Goal: Information Seeking & Learning: Learn about a topic

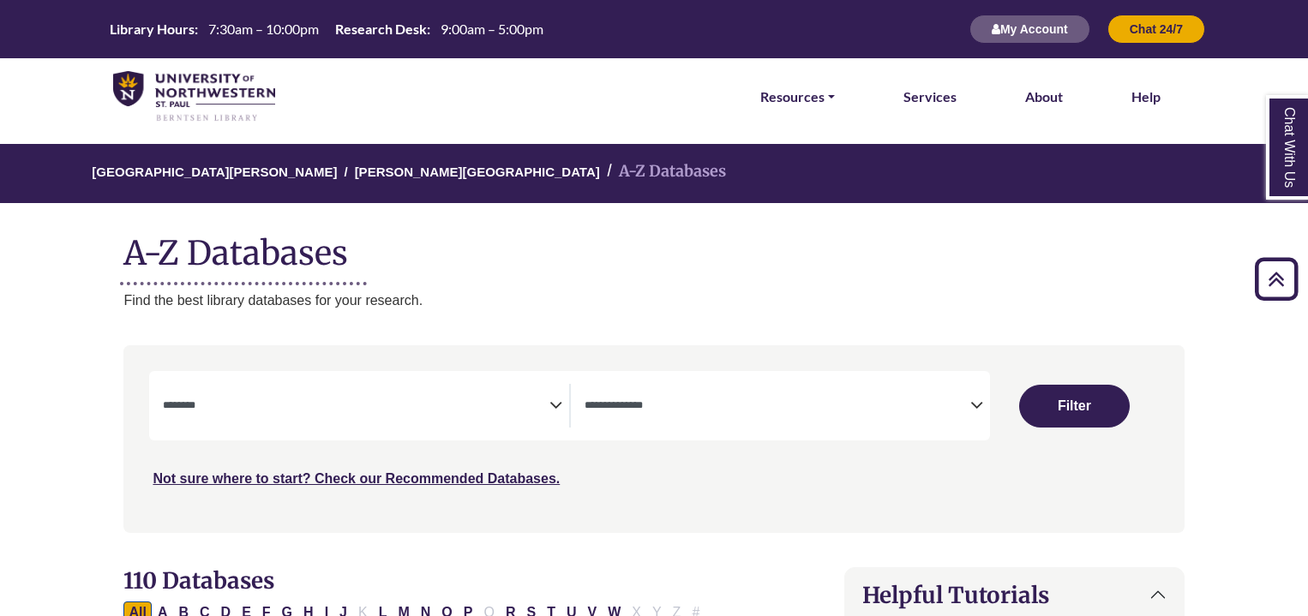
select select "Database Subject Filter"
select select "Database Types Filter"
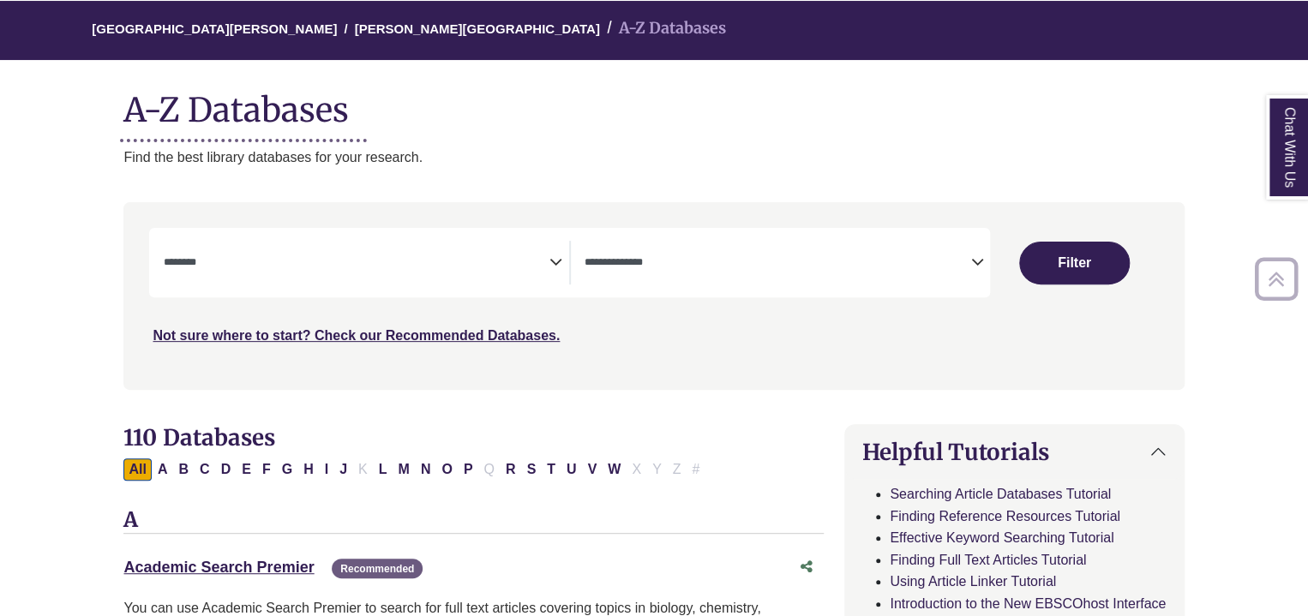
scroll to position [142, 0]
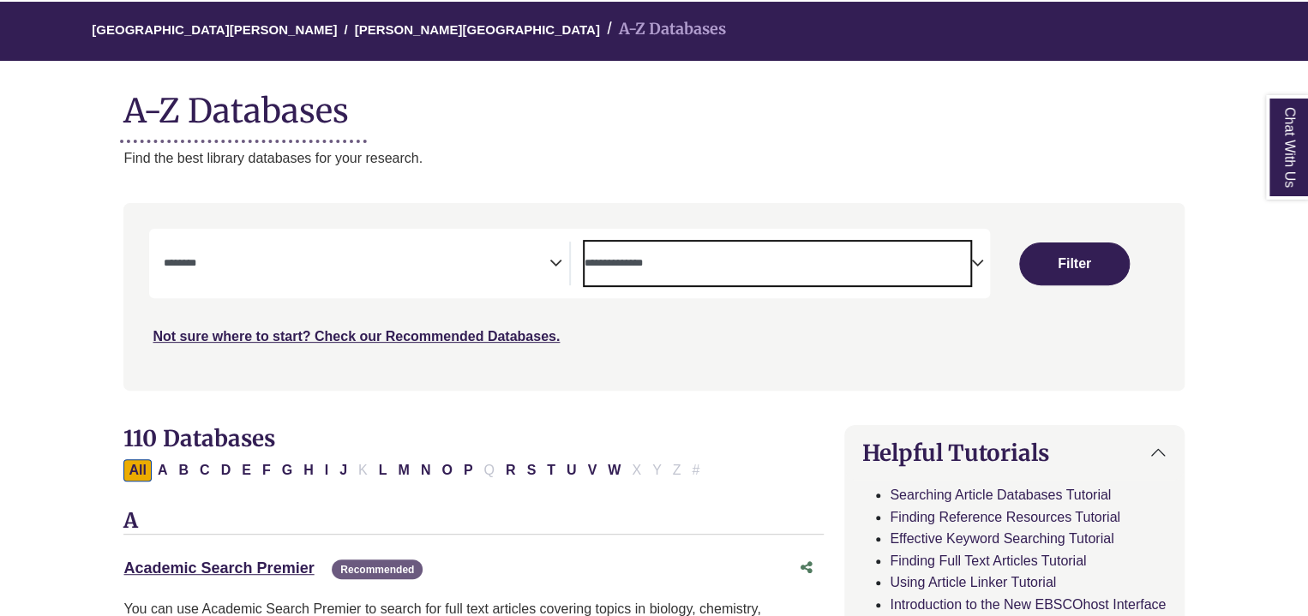
click at [968, 265] on textarea "Search" at bounding box center [778, 265] width 386 height 14
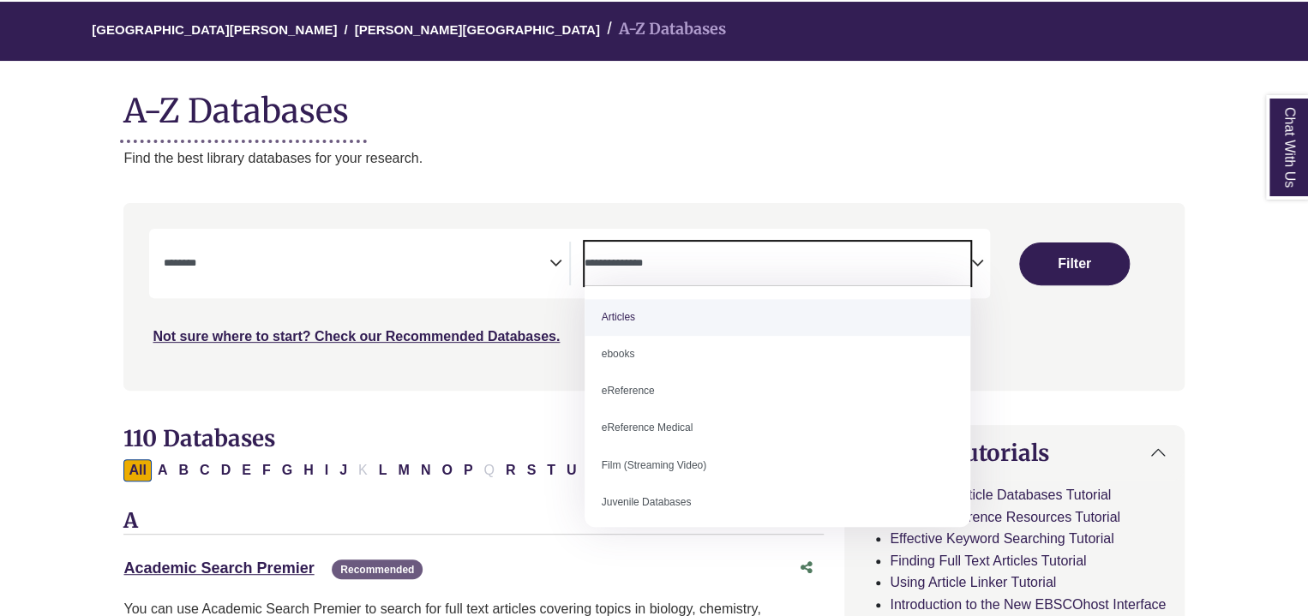
click at [968, 265] on textarea "Search" at bounding box center [778, 265] width 386 height 14
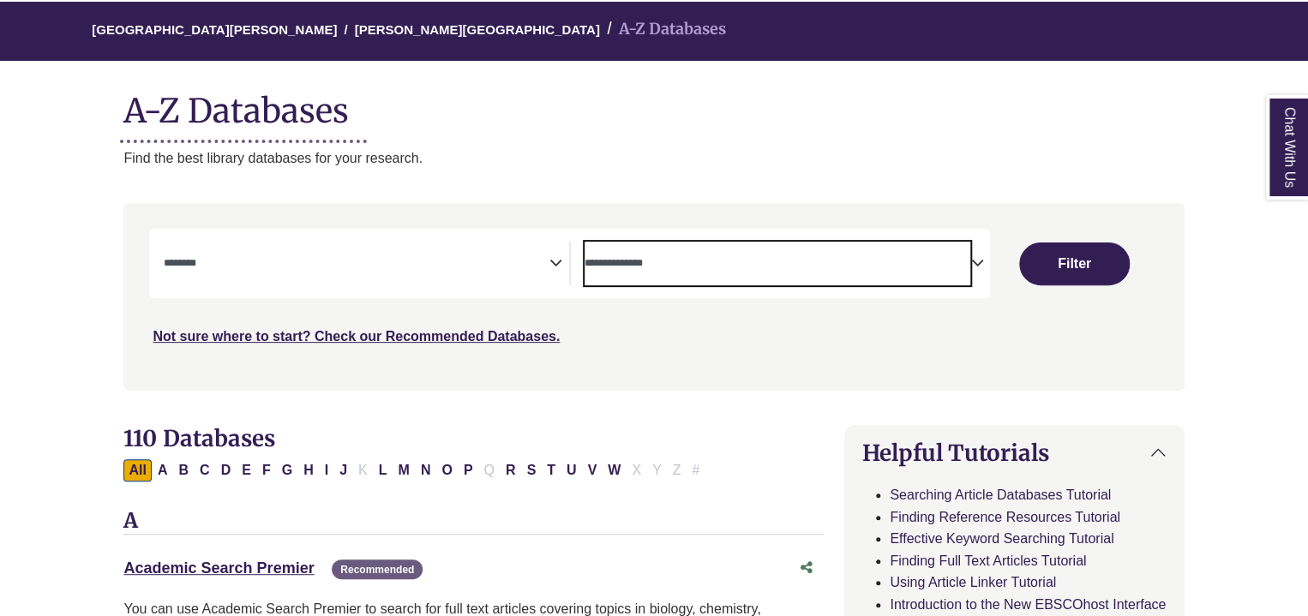
click at [913, 273] on span "Search filters" at bounding box center [778, 264] width 386 height 44
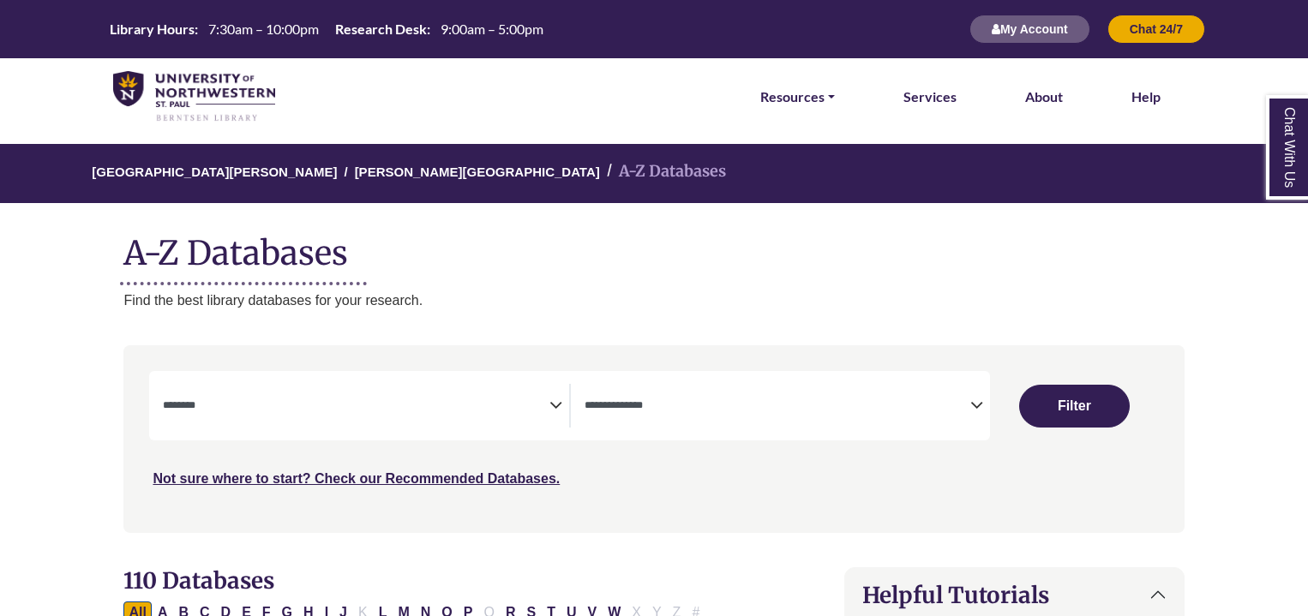
select select "Database Subject Filter"
select select "Database Types Filter"
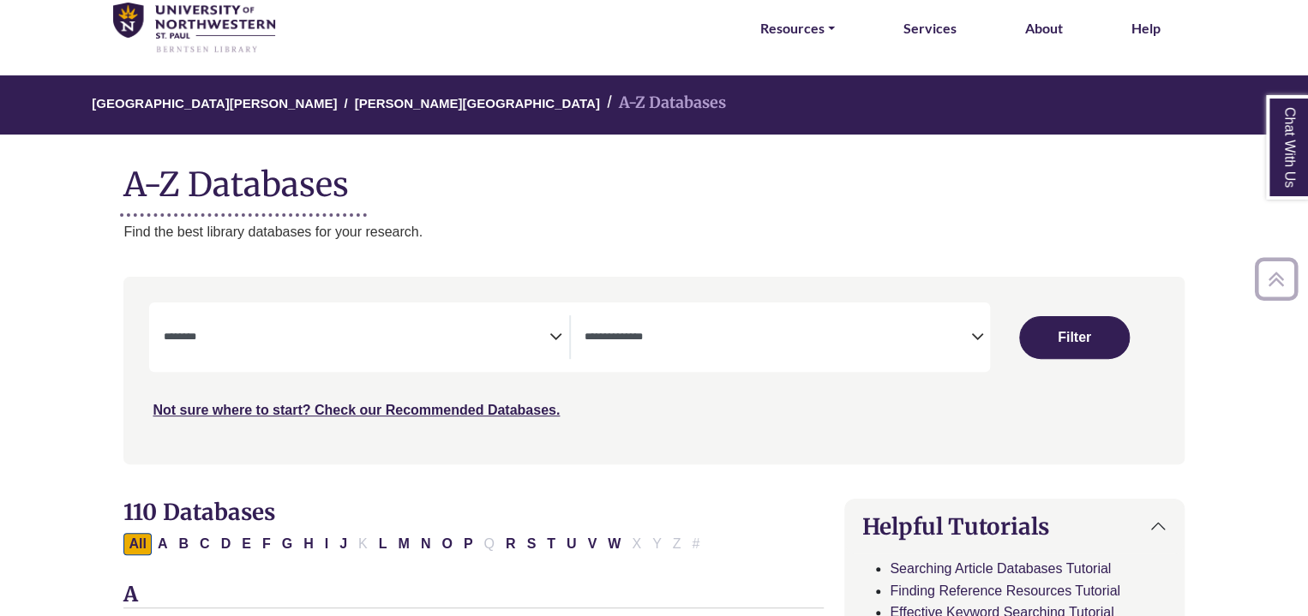
scroll to position [65, 0]
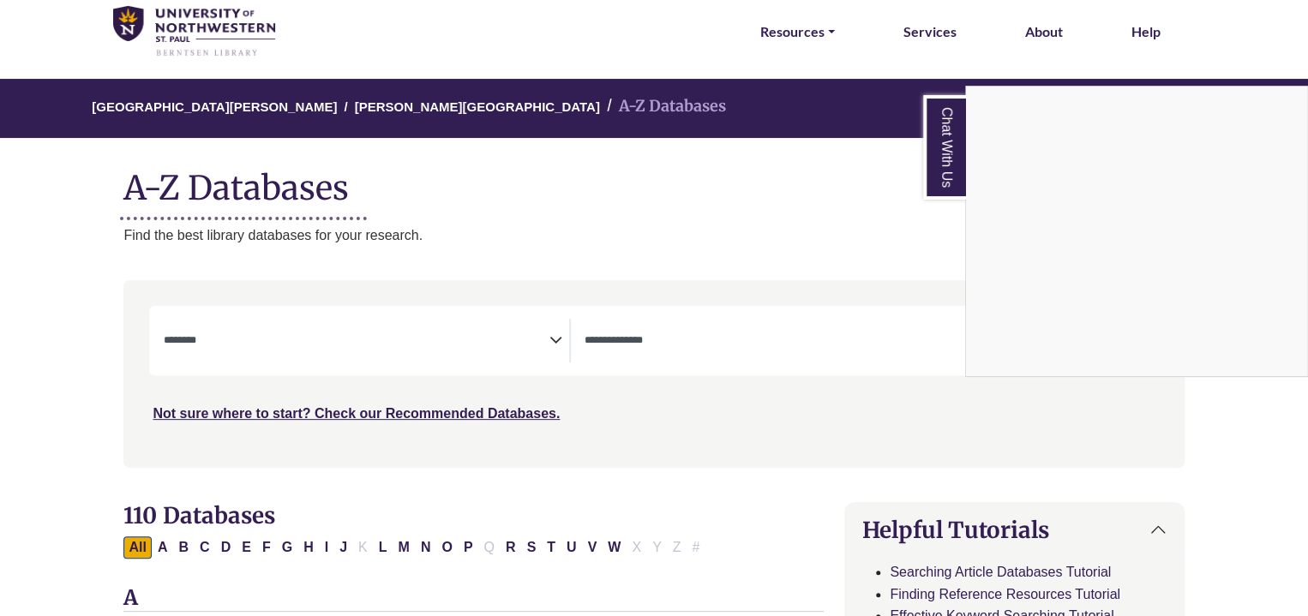
click at [799, 362] on div "Chat With Us" at bounding box center [654, 308] width 1308 height 616
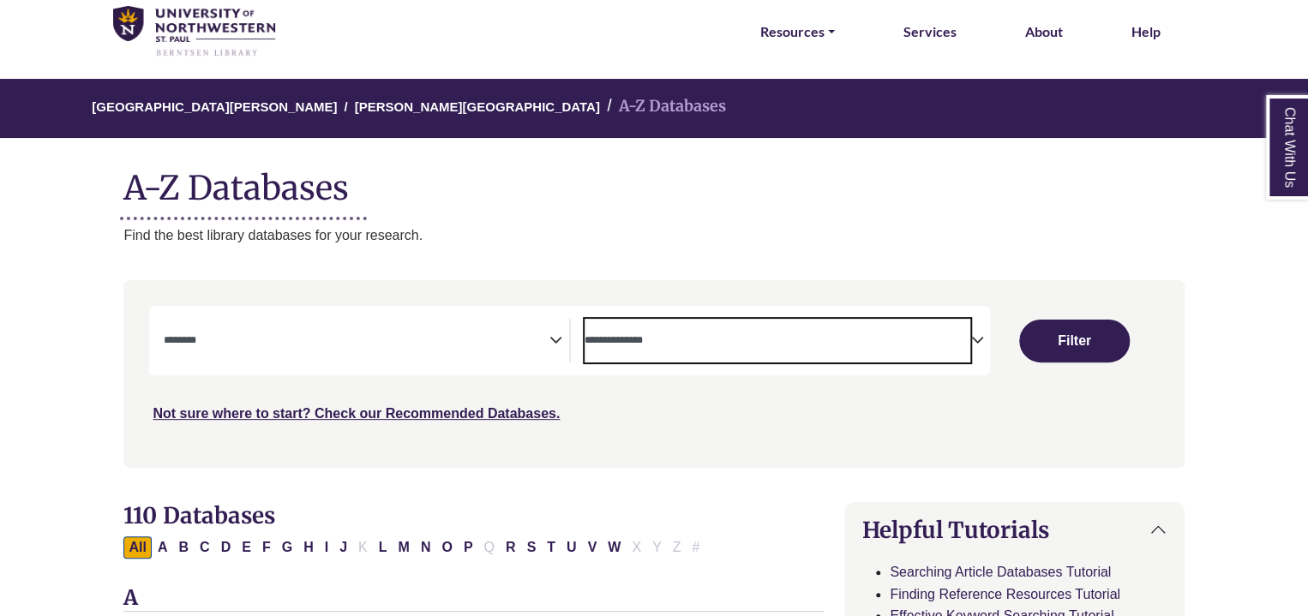
click at [967, 327] on span "Search filters" at bounding box center [778, 341] width 386 height 44
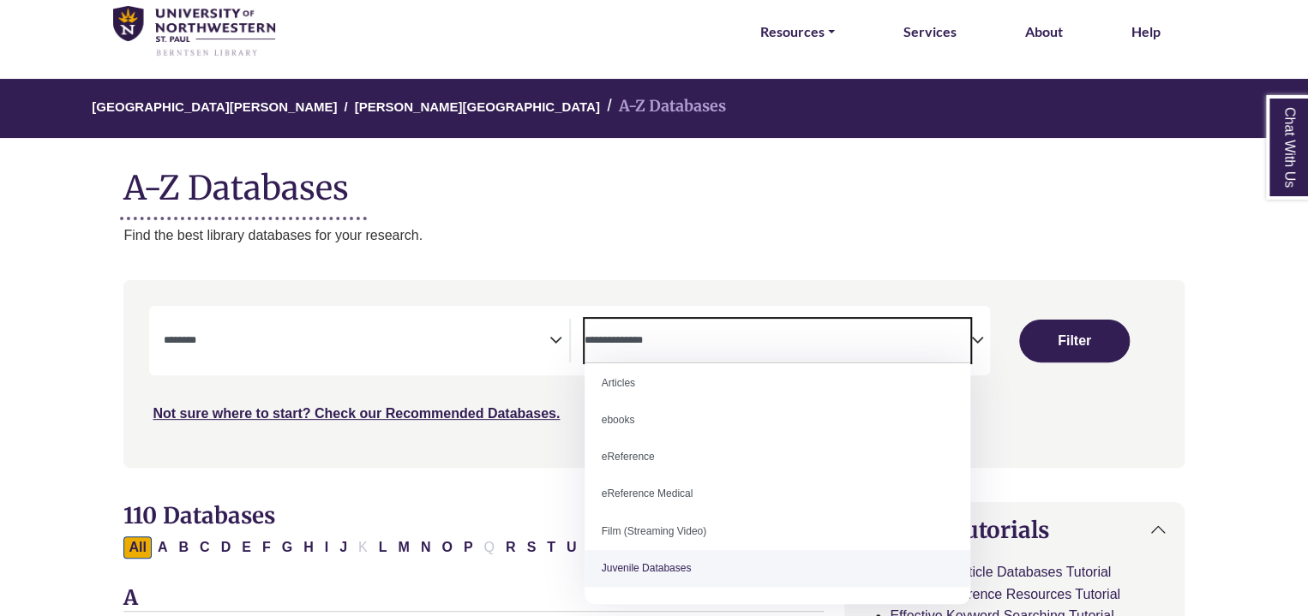
scroll to position [0, 0]
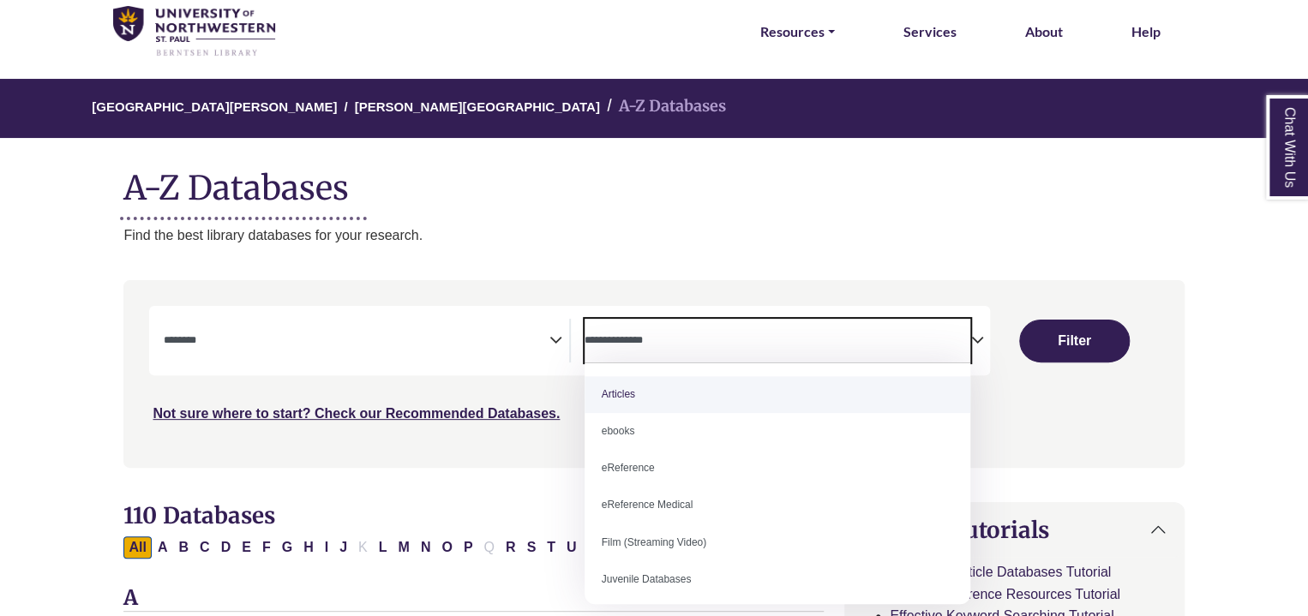
click at [467, 225] on p "Find the best library databases for your research." at bounding box center [653, 236] width 1060 height 22
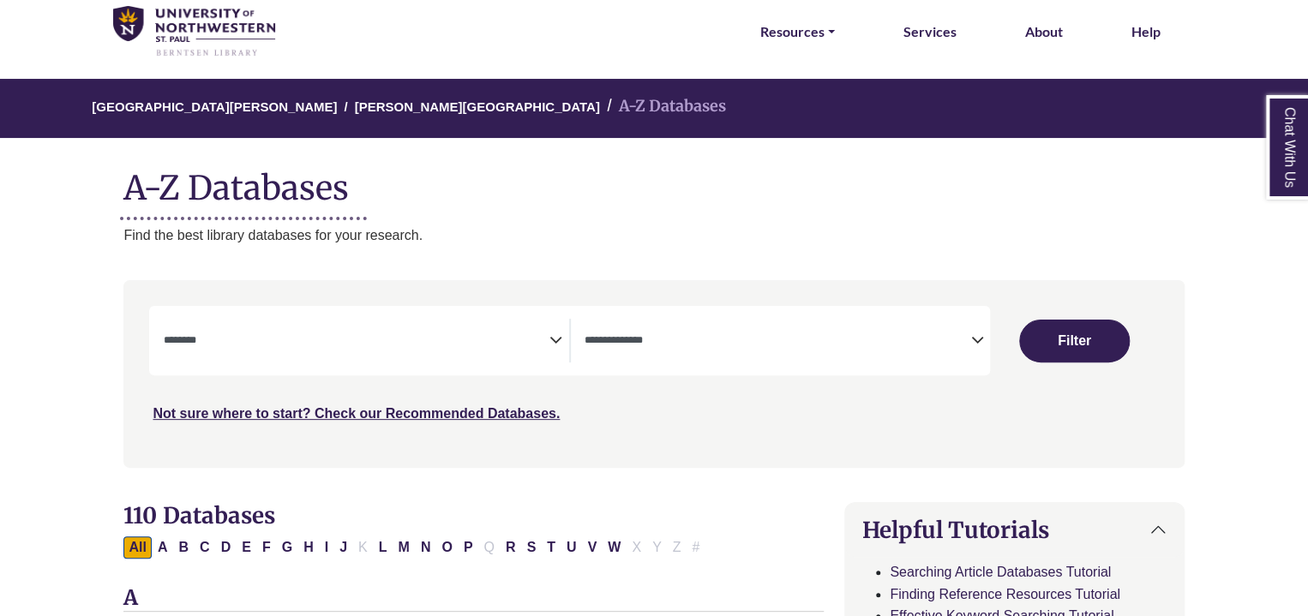
click at [264, 350] on span "Search filters" at bounding box center [356, 341] width 386 height 44
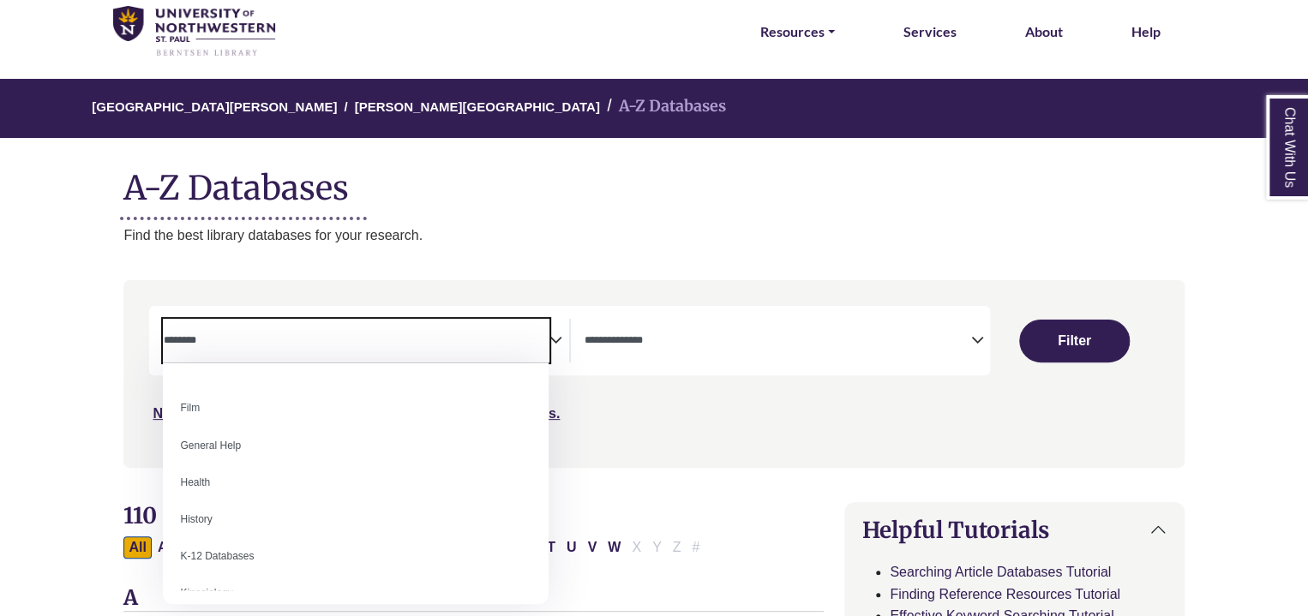
scroll to position [679, 0]
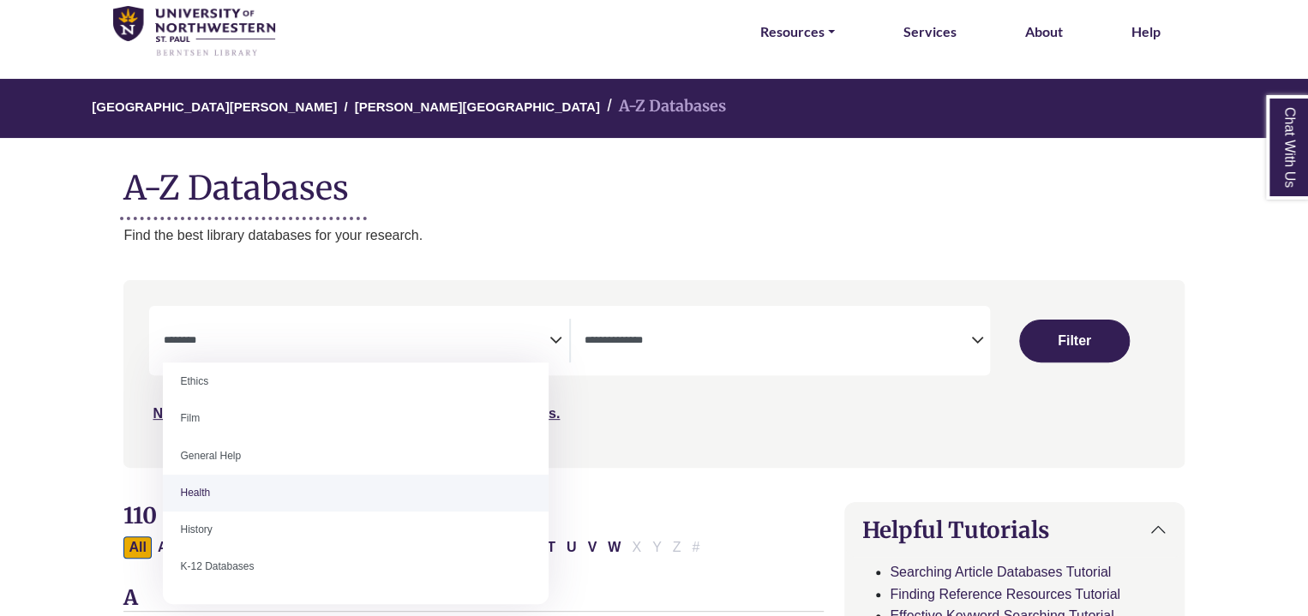
select select "*****"
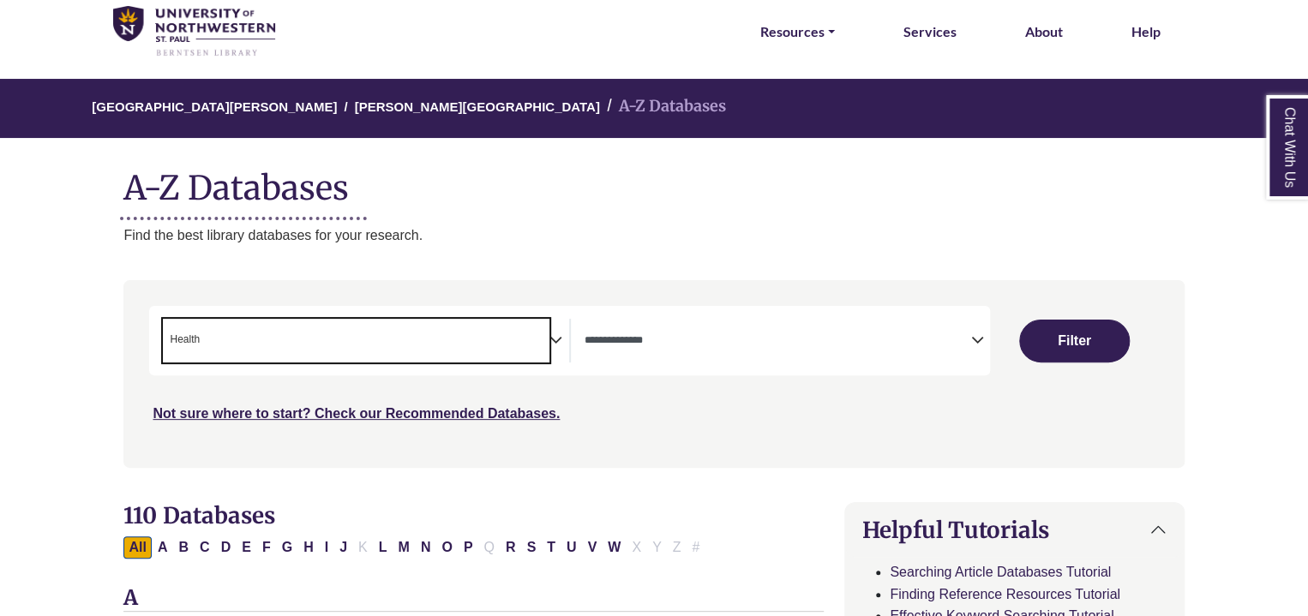
scroll to position [349, 0]
click at [311, 327] on span "× Health" at bounding box center [356, 341] width 386 height 44
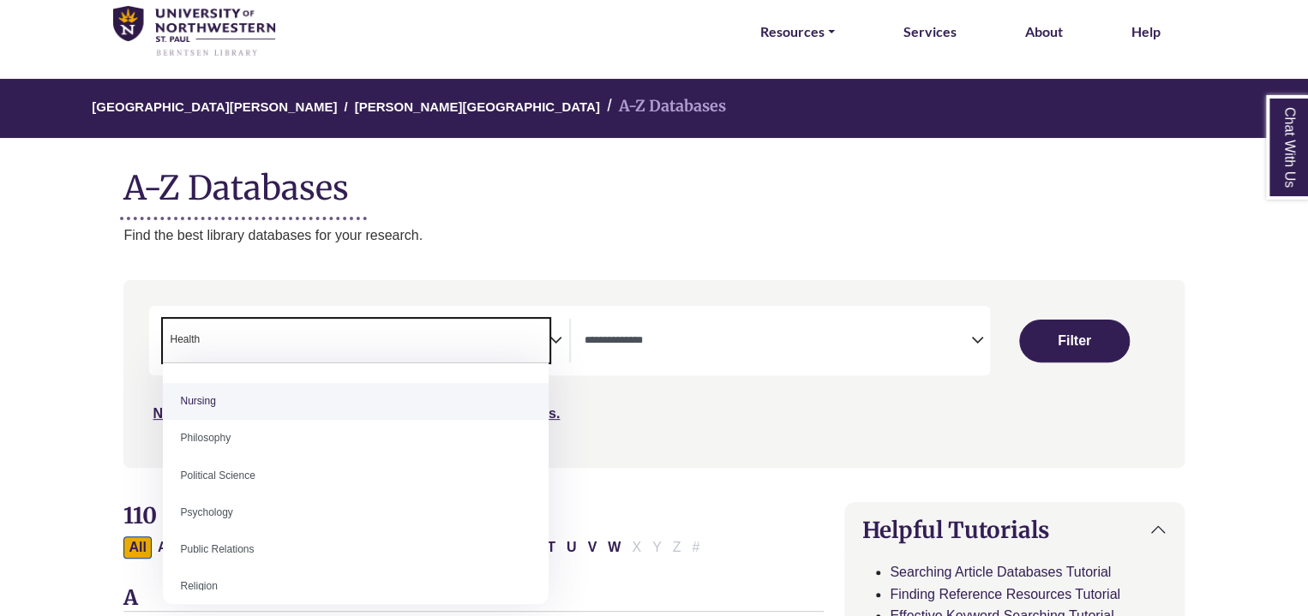
scroll to position [1258, 0]
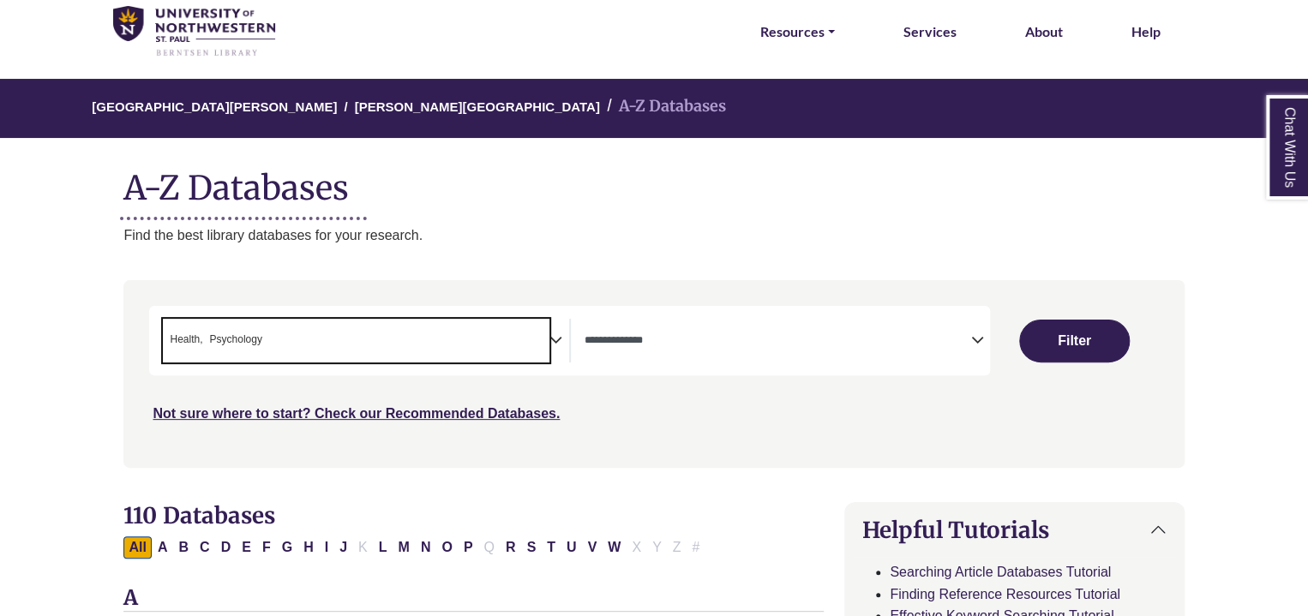
click at [315, 345] on span "× Health × Psychology" at bounding box center [356, 341] width 386 height 44
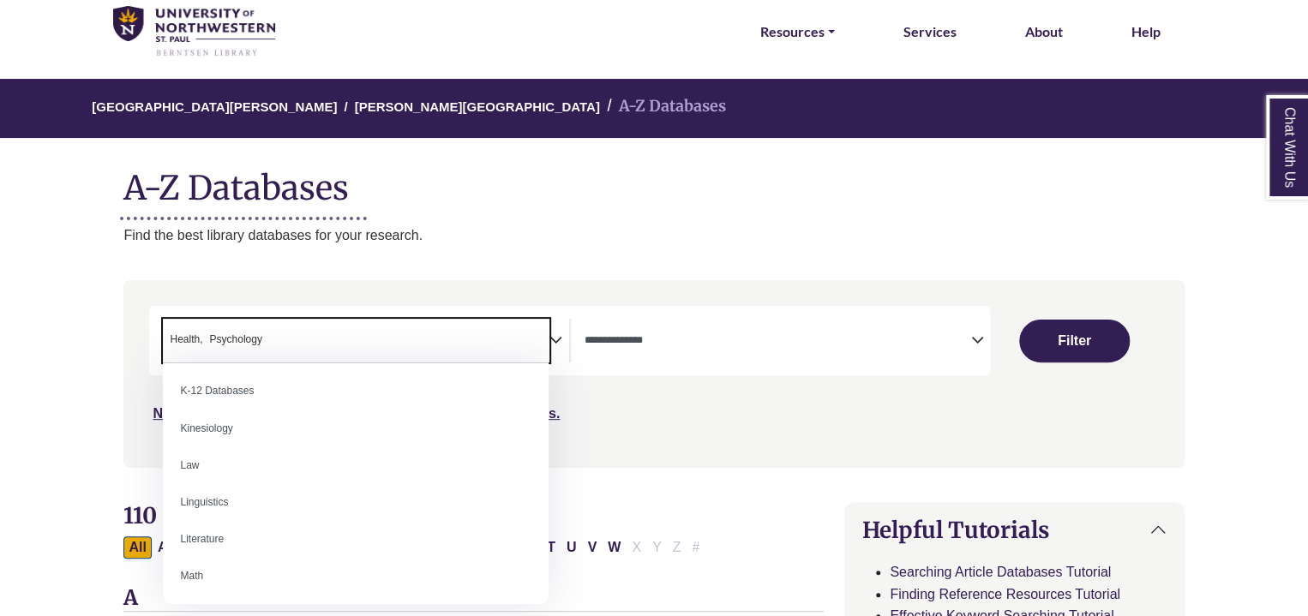
scroll to position [894, 0]
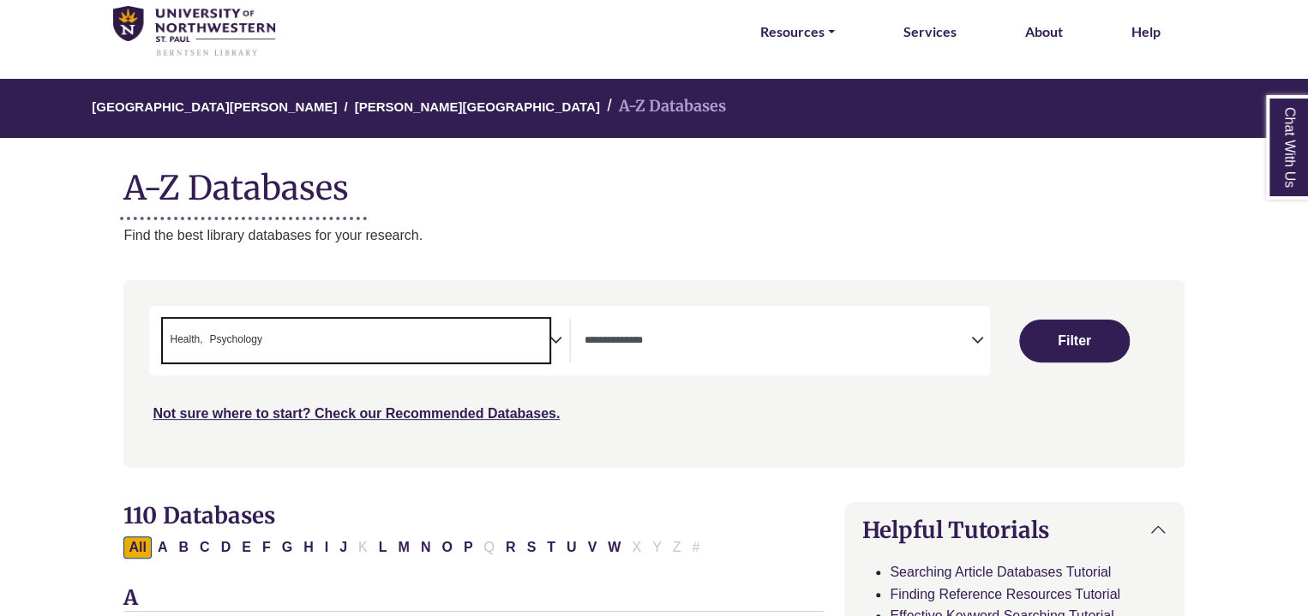
click at [528, 340] on span "× Health × Psychology" at bounding box center [356, 341] width 386 height 44
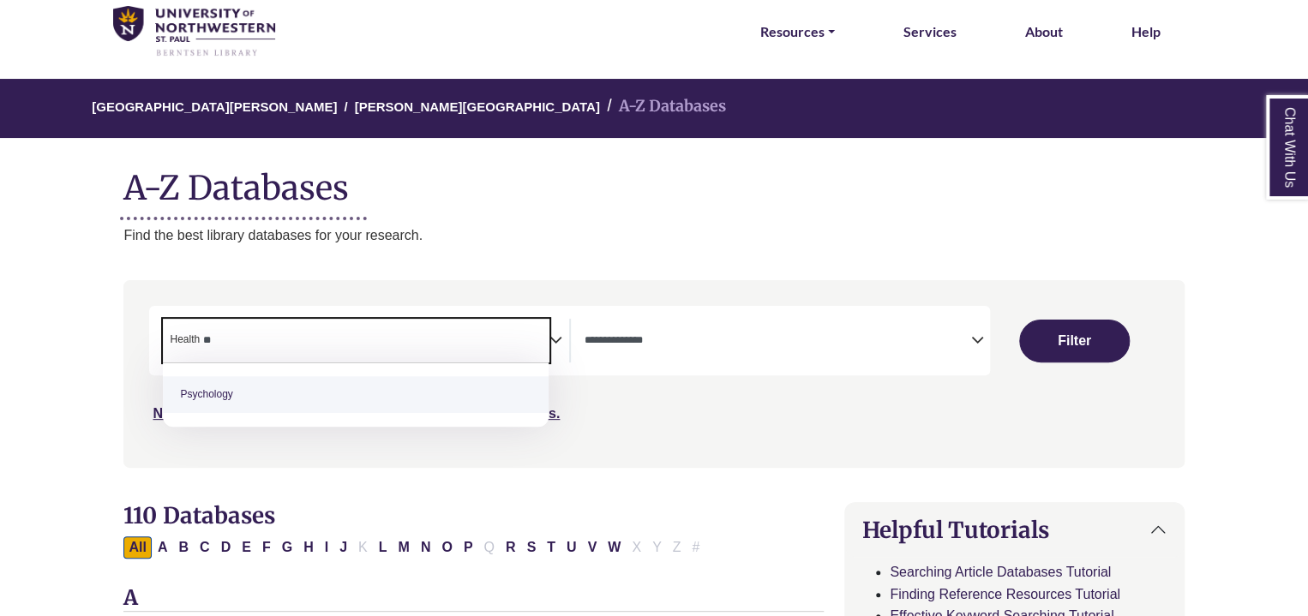
type textarea "*"
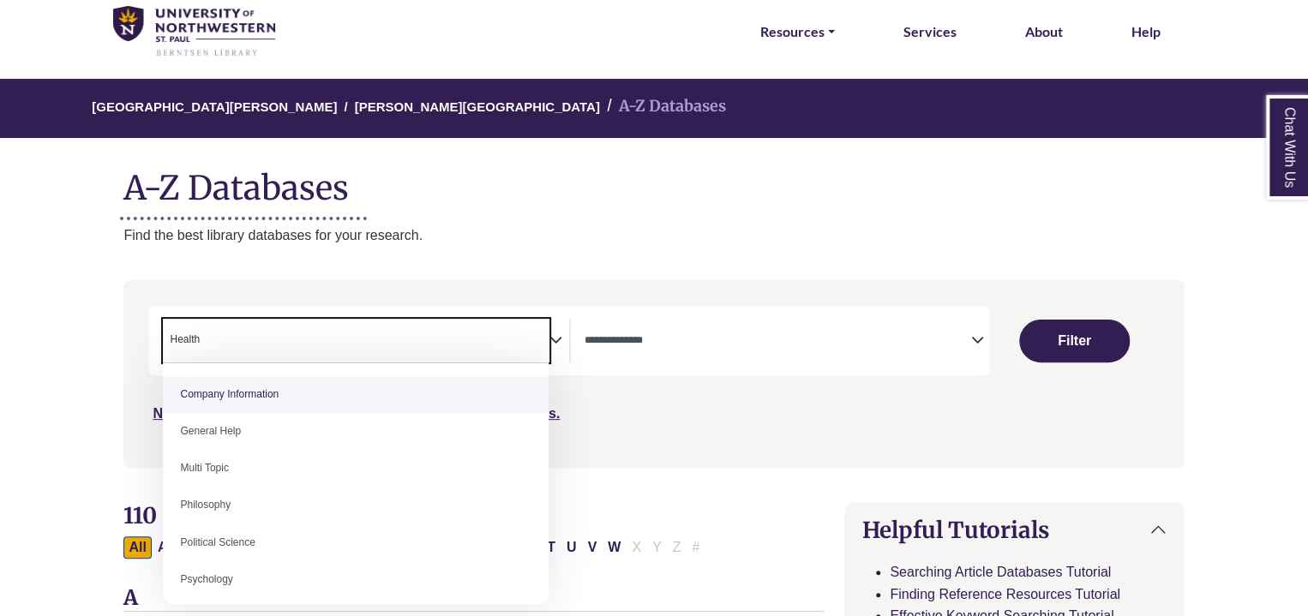
select select "Database Subject Filter"
type textarea "*"
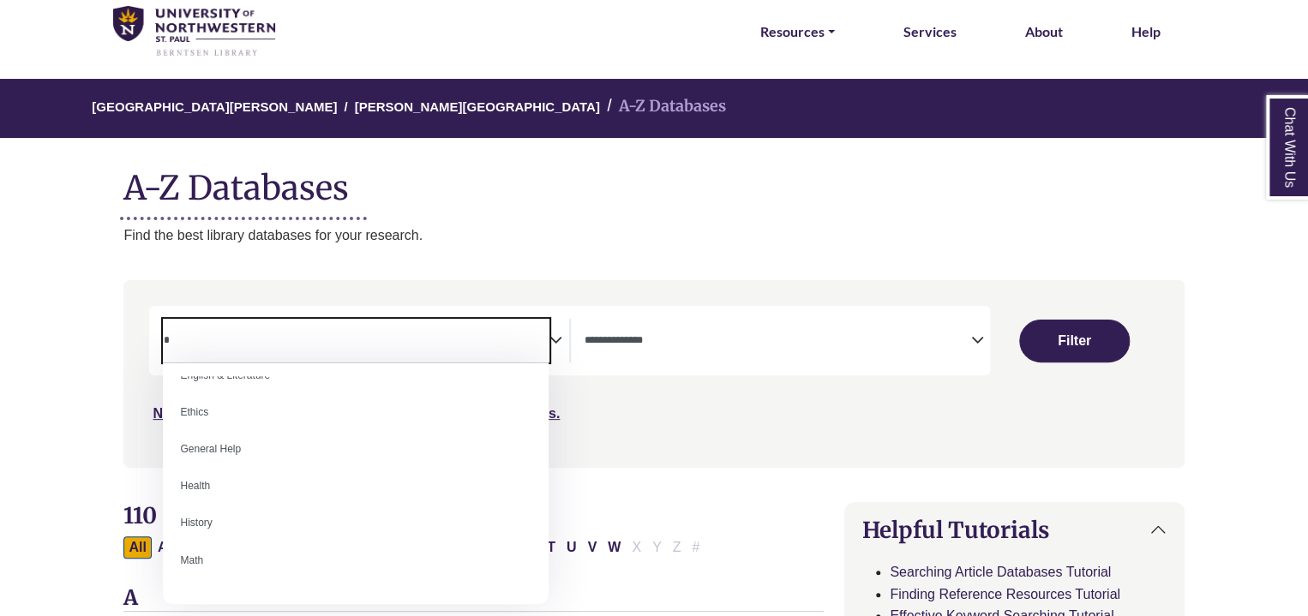
scroll to position [0, 0]
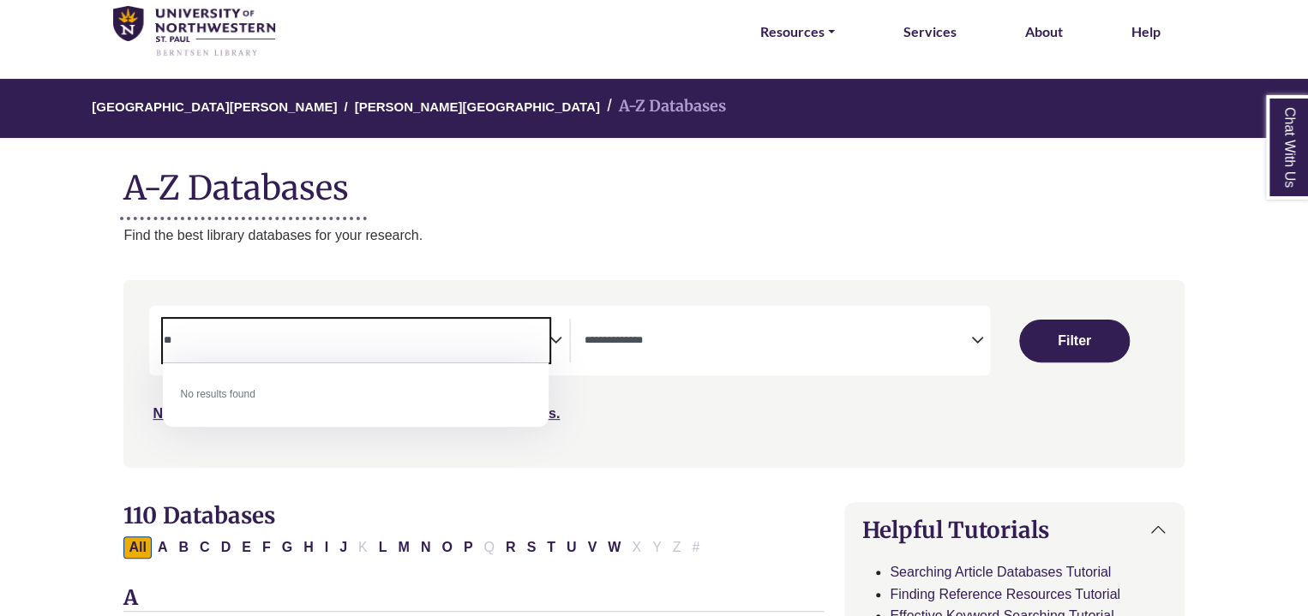
type textarea "*"
type textarea "***"
select select "*****"
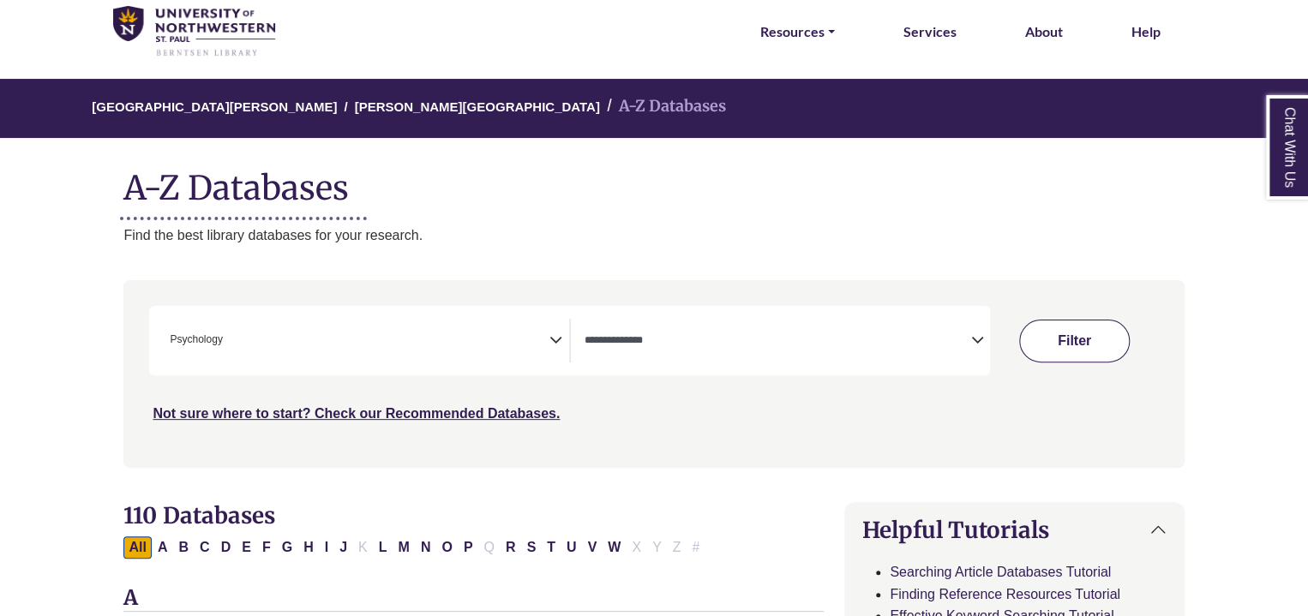
click at [1042, 348] on button "Filter" at bounding box center [1074, 341] width 111 height 43
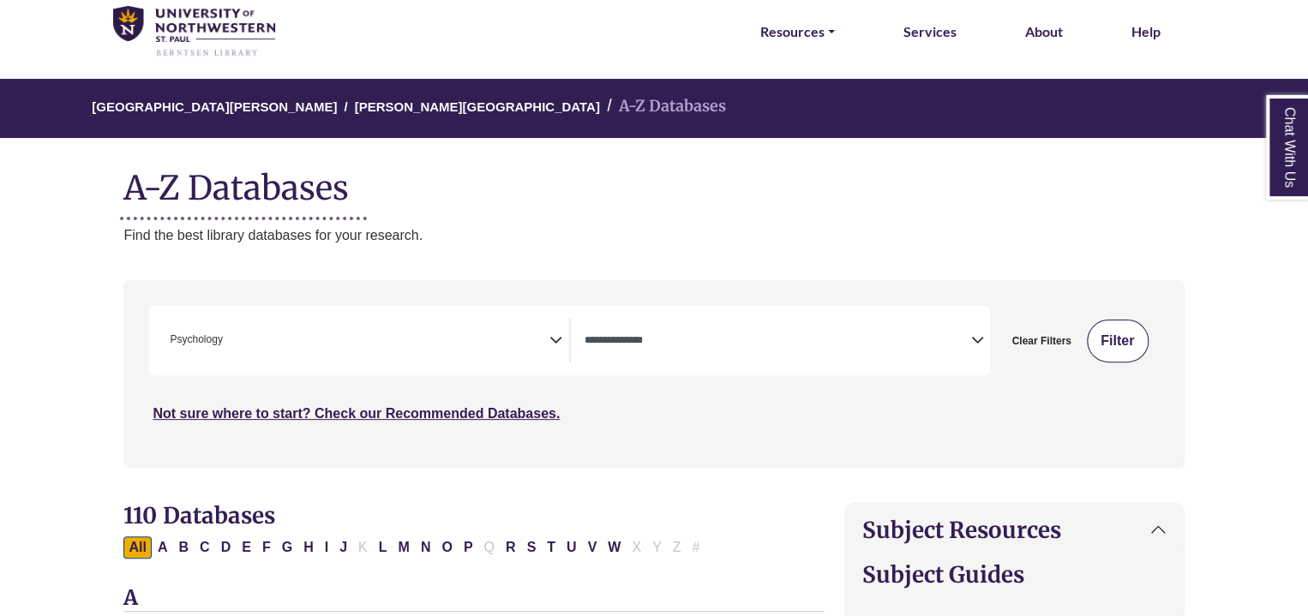
select select "Database Types Filter"
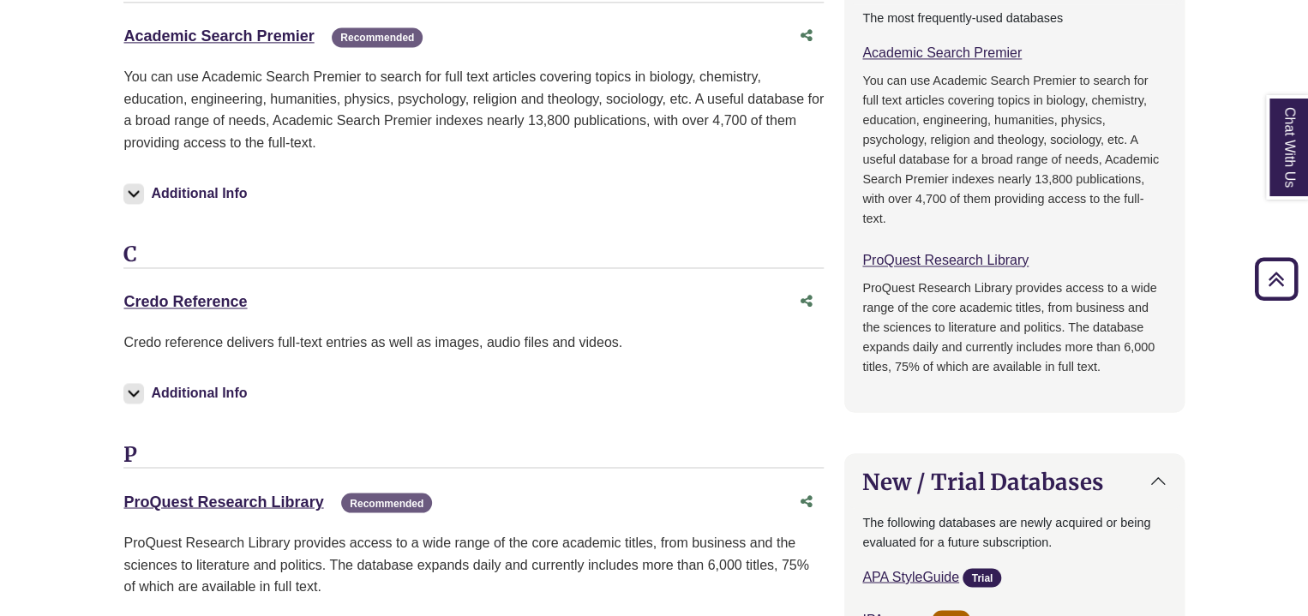
scroll to position [1219, 0]
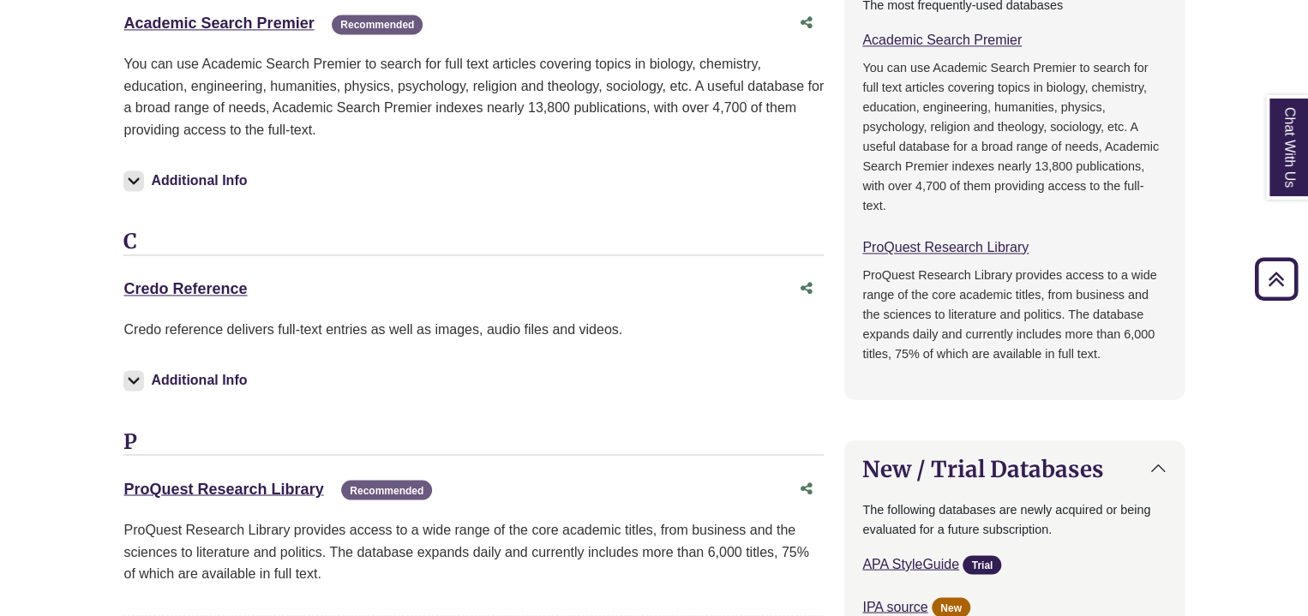
click at [135, 180] on img at bounding box center [133, 181] width 21 height 21
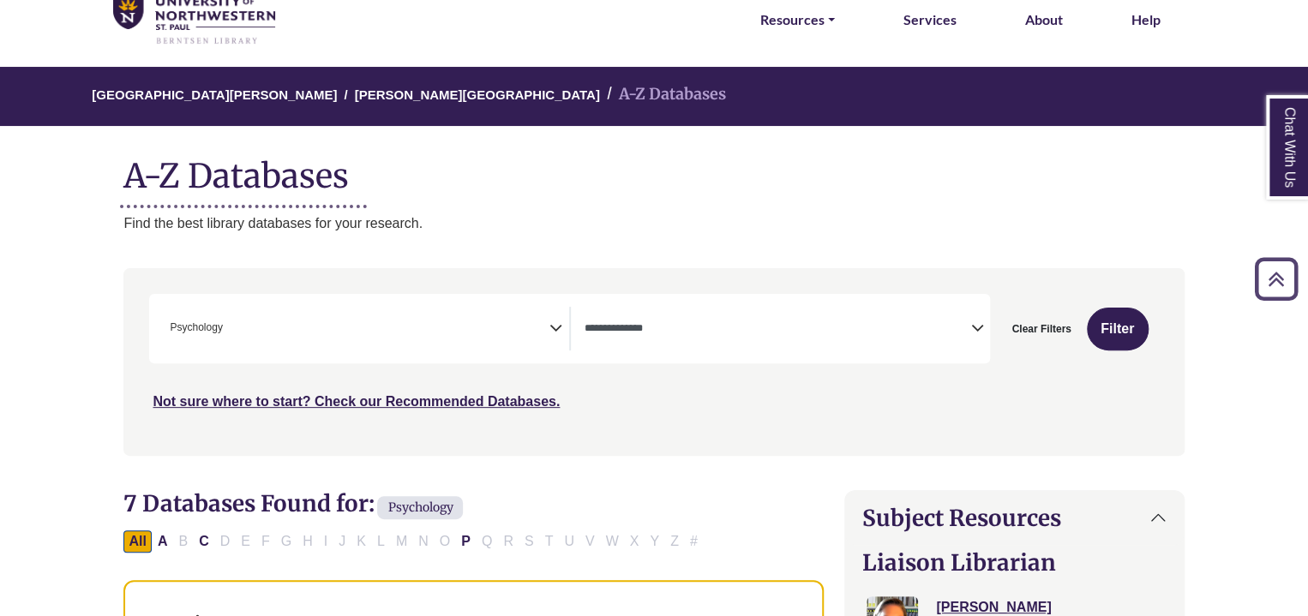
scroll to position [0, 0]
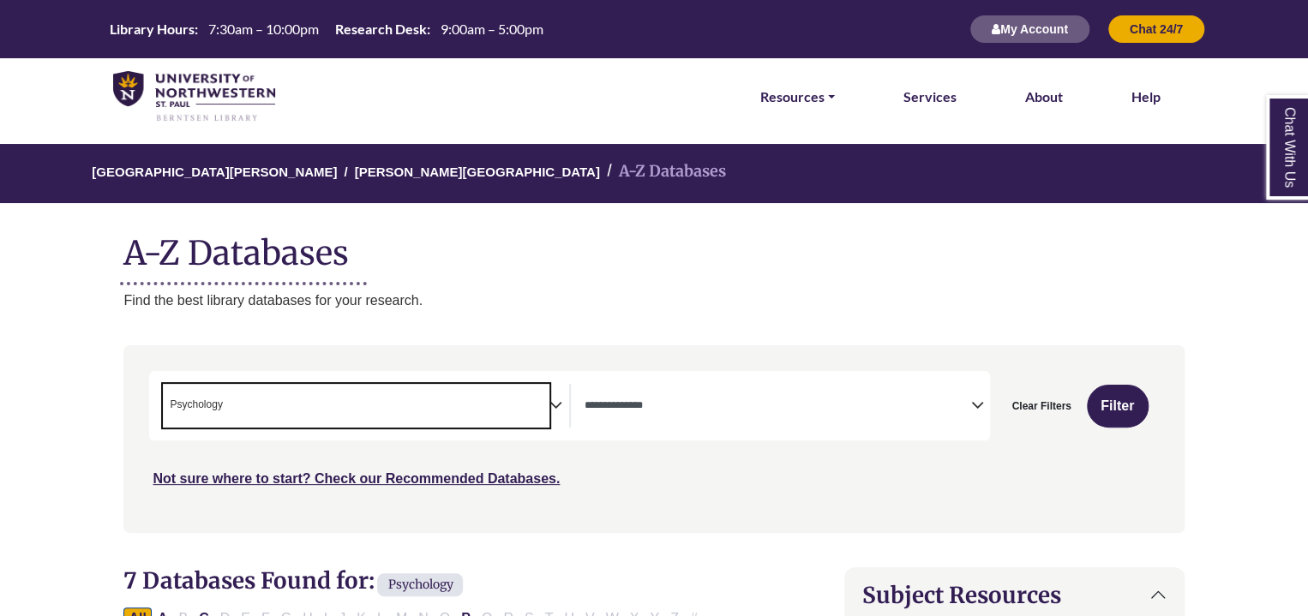
click at [401, 394] on span "× Psychology" at bounding box center [356, 406] width 386 height 44
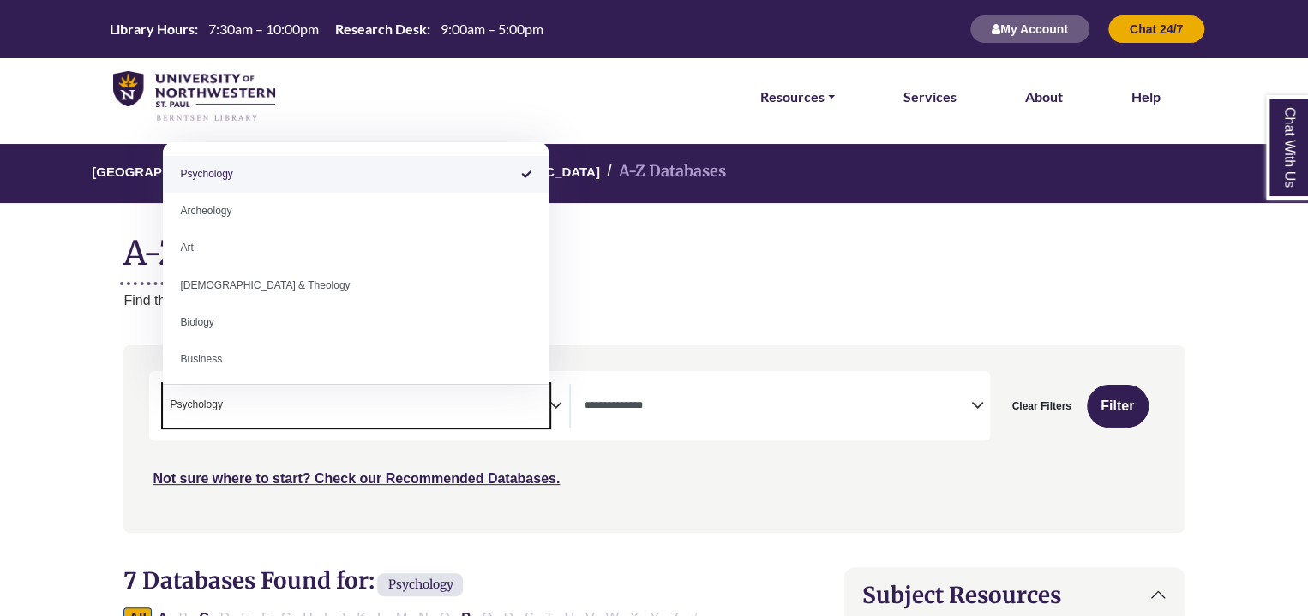
select select "Database Subject Filter"
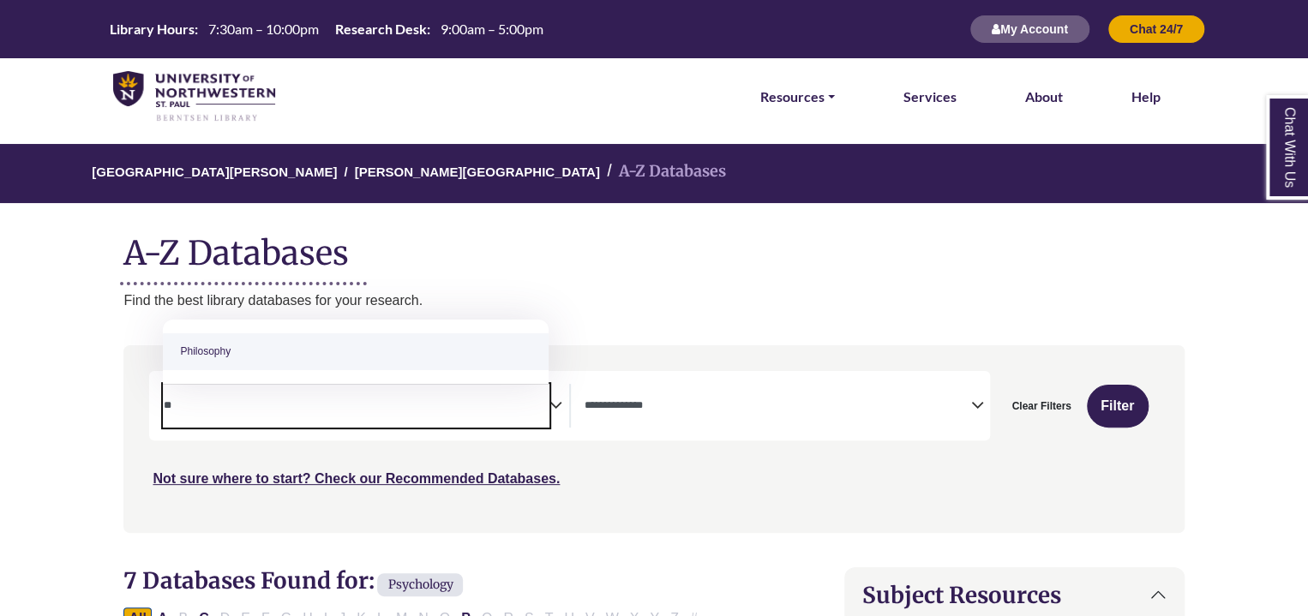
type textarea "*"
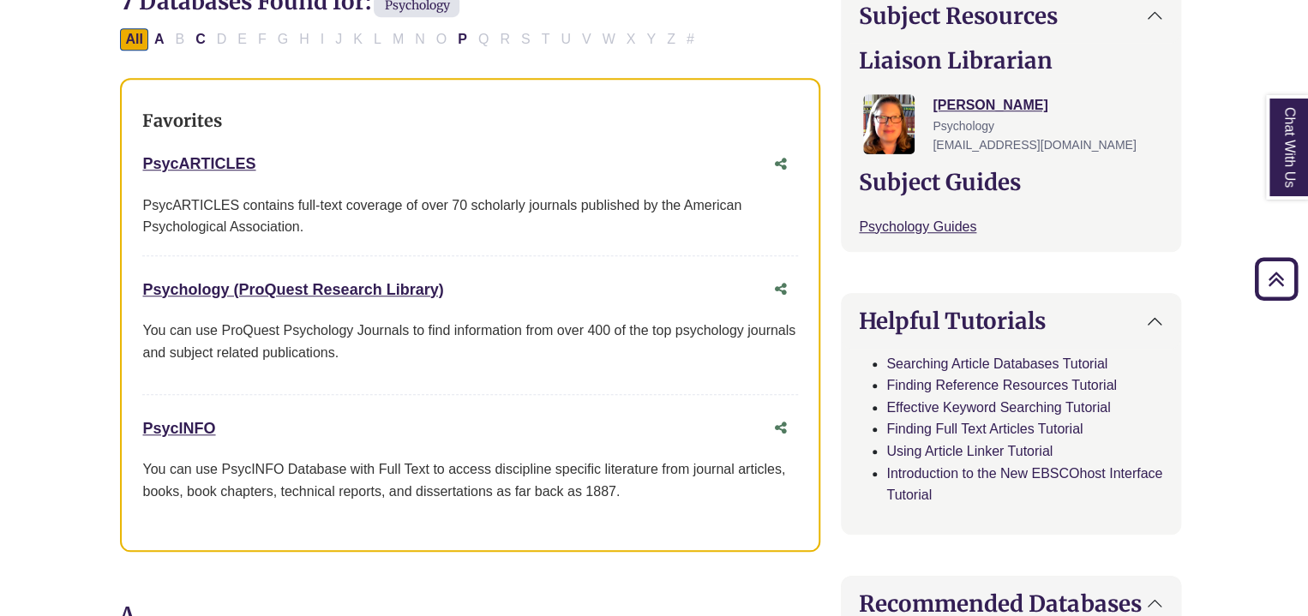
scroll to position [578, 3]
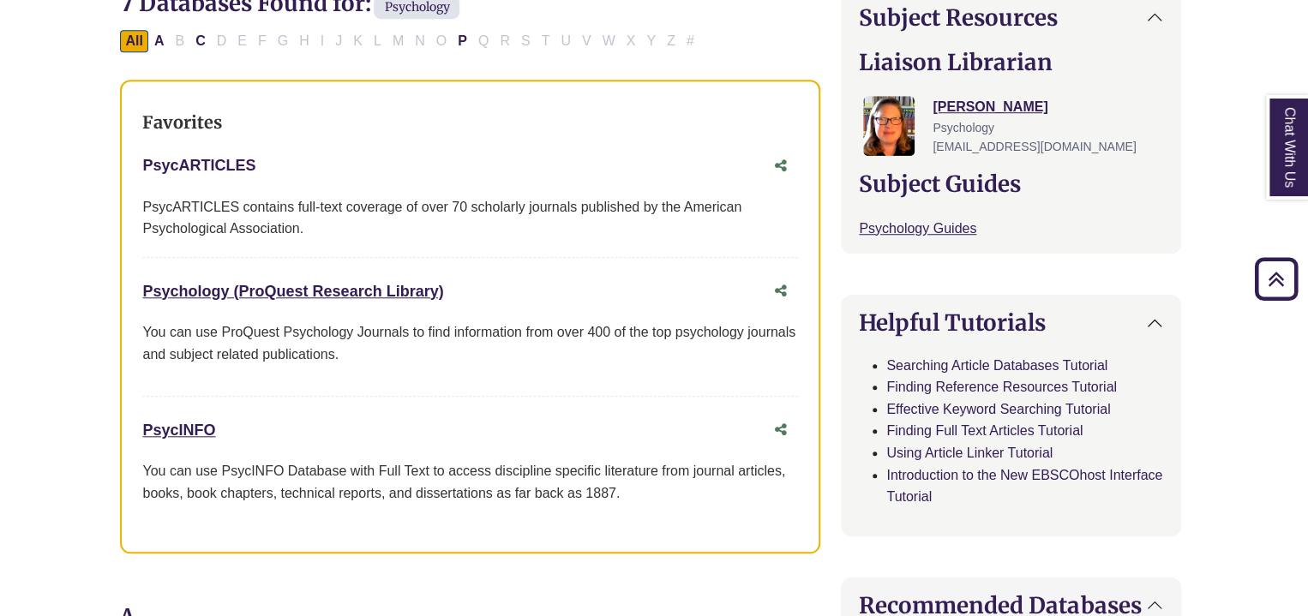
click at [219, 165] on link "PsycARTICLES This link opens in a new window" at bounding box center [198, 165] width 113 height 17
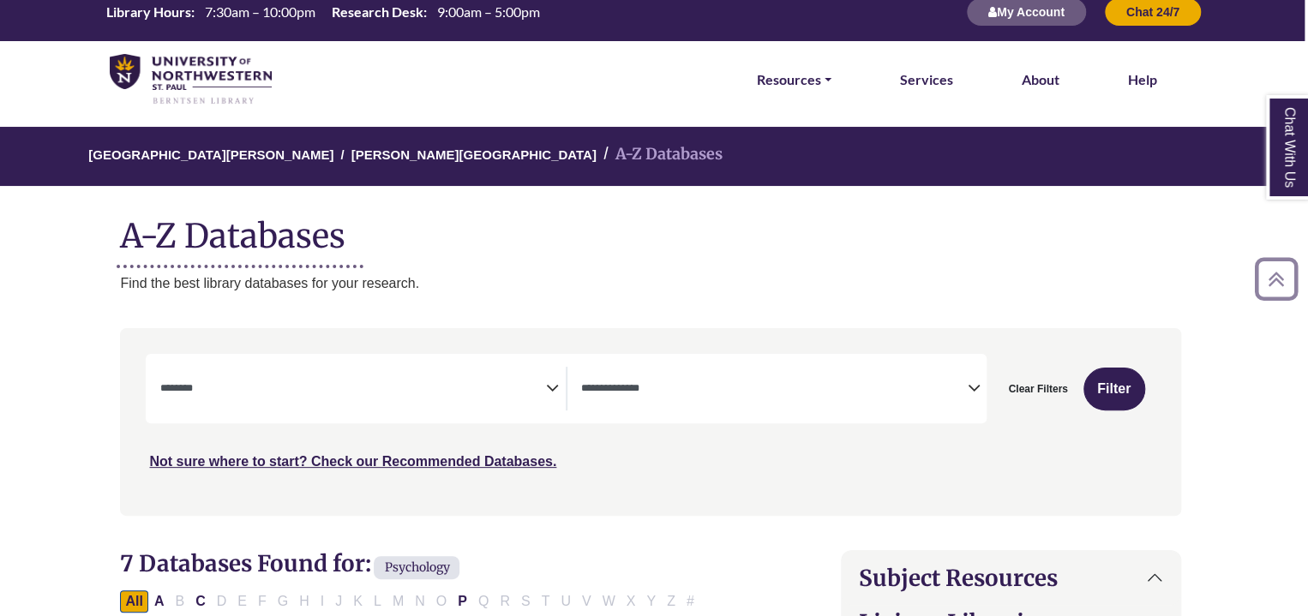
scroll to position [0, 3]
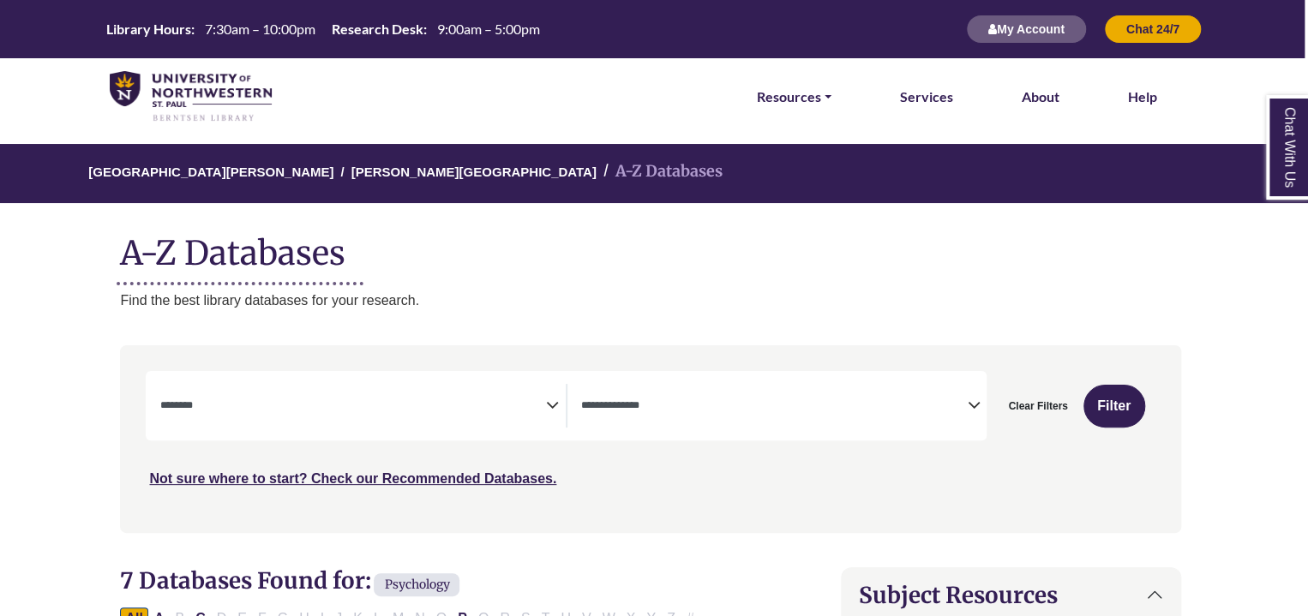
click at [307, 423] on span "Search filters" at bounding box center [352, 406] width 386 height 44
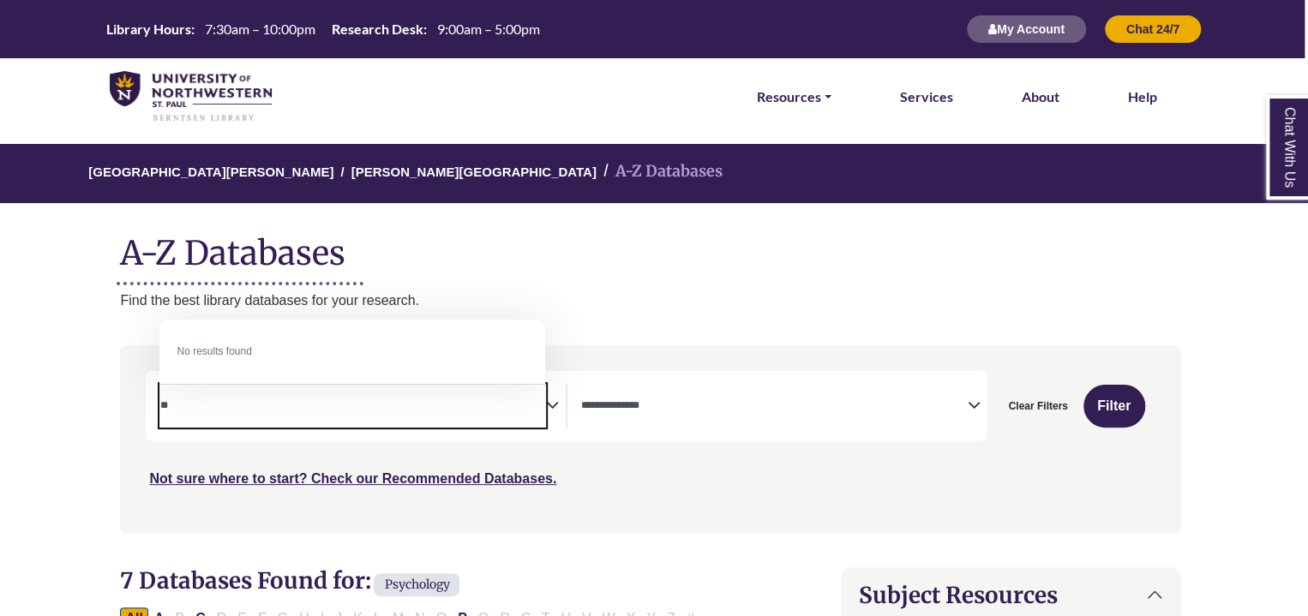
type textarea "*"
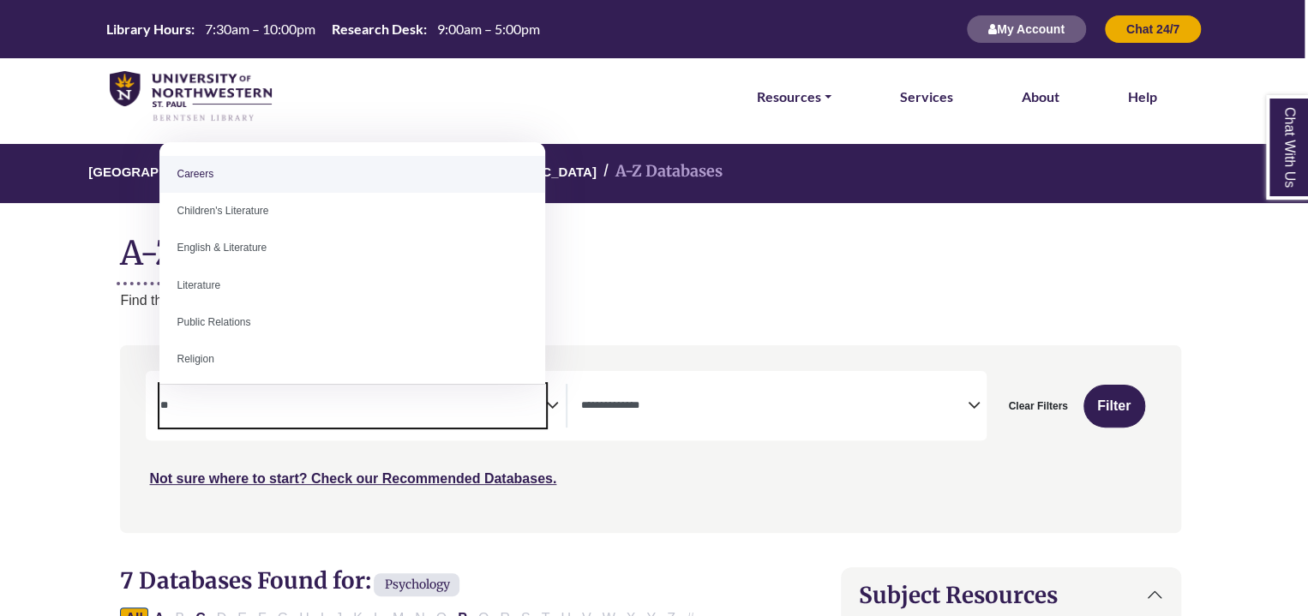
type textarea "*"
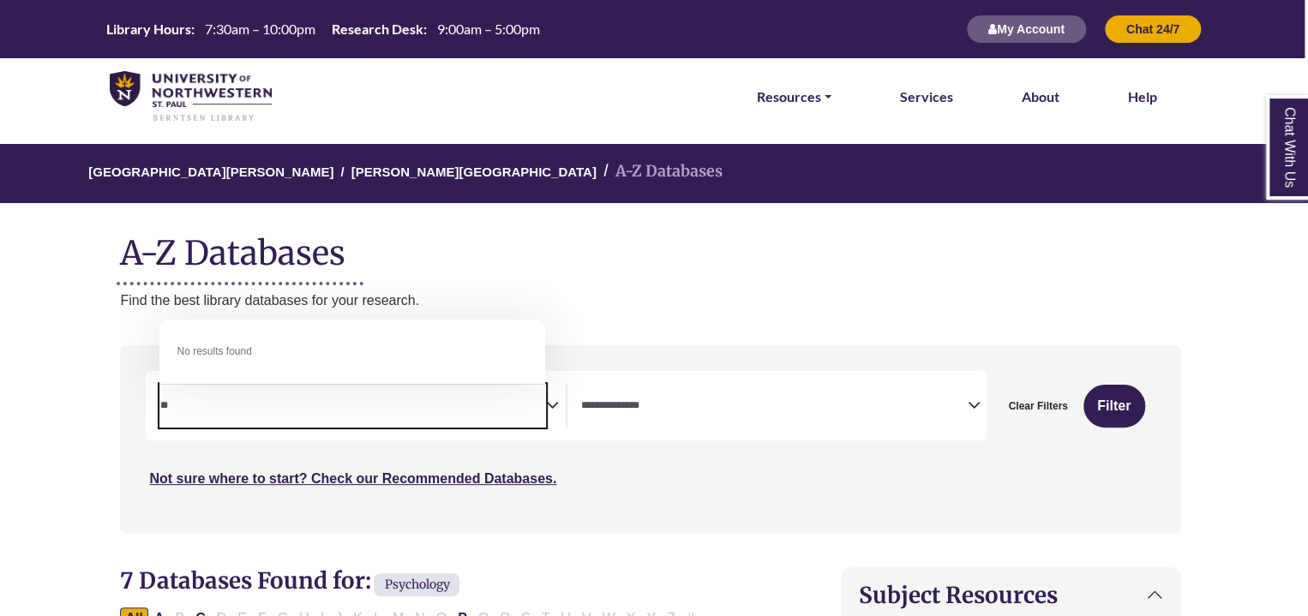
type textarea "*"
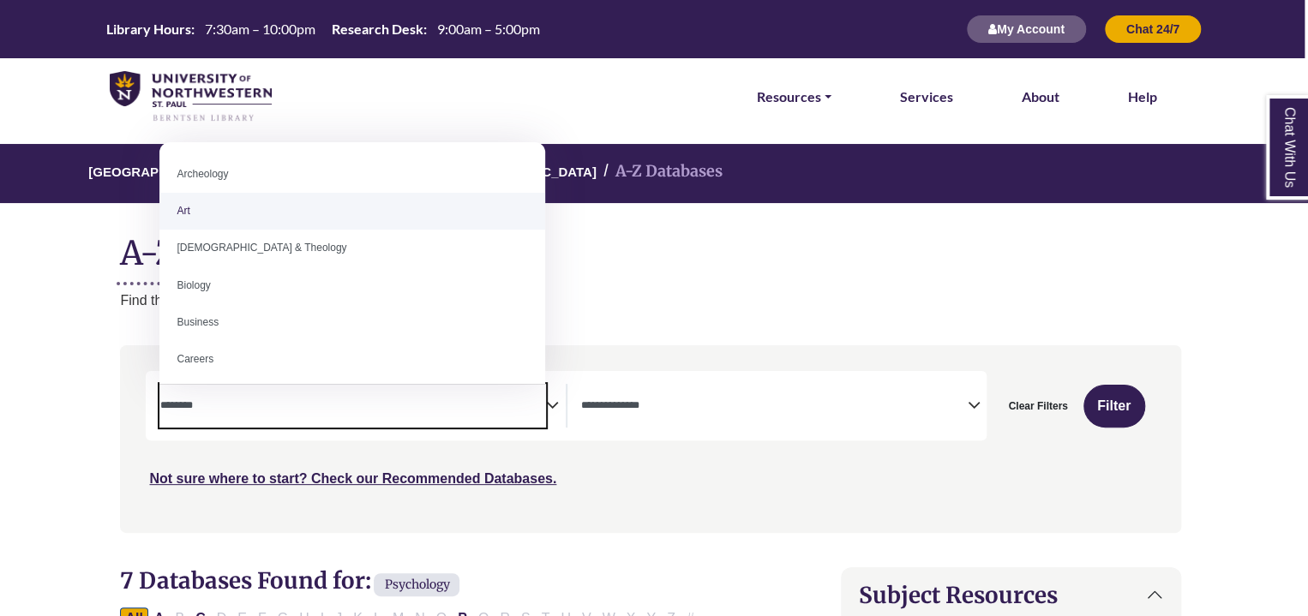
click at [115, 389] on div "**********" at bounding box center [650, 451] width 1081 height 213
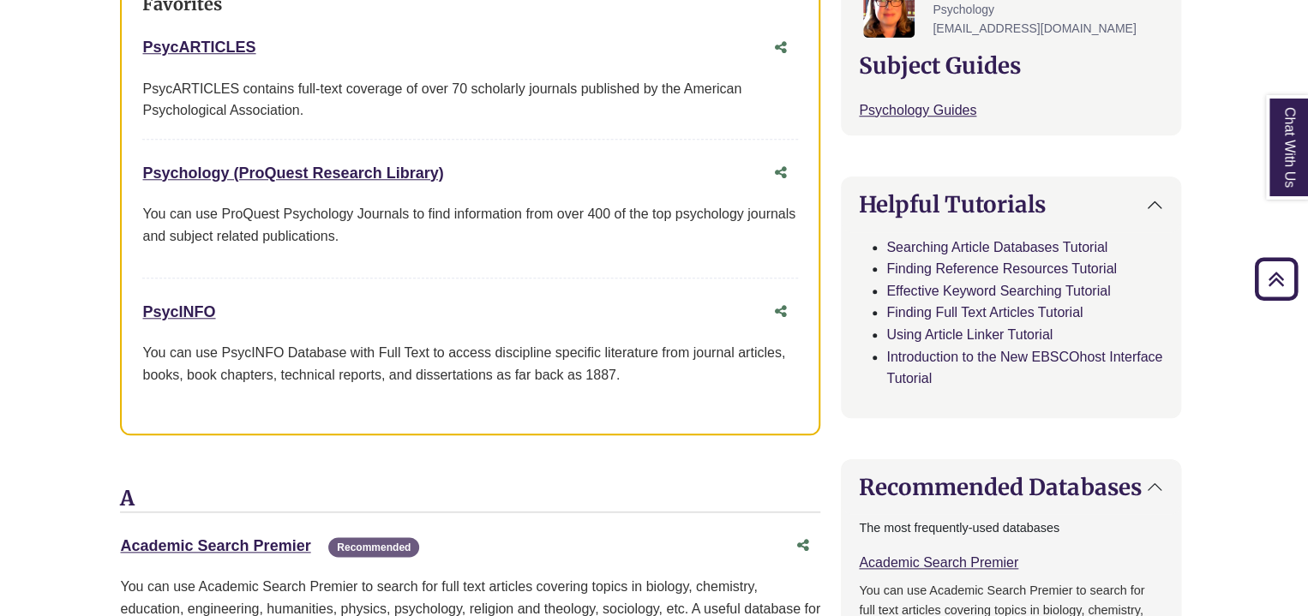
scroll to position [705, 3]
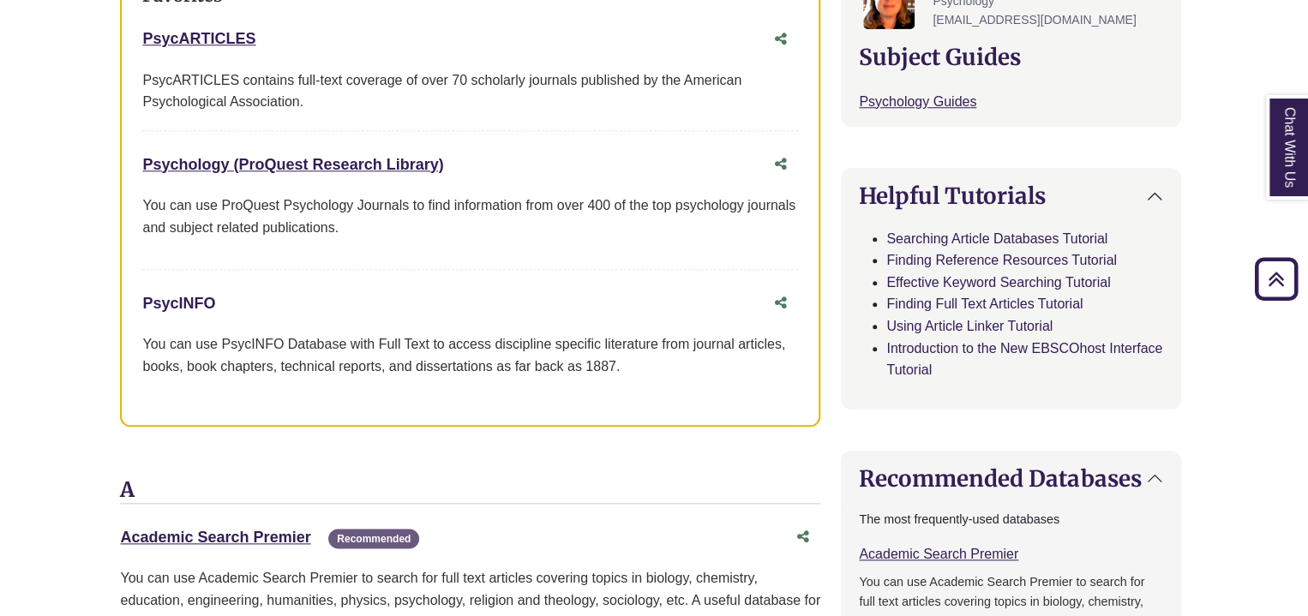
click at [182, 306] on link "PsycINFO This link opens in a new window" at bounding box center [178, 303] width 73 height 17
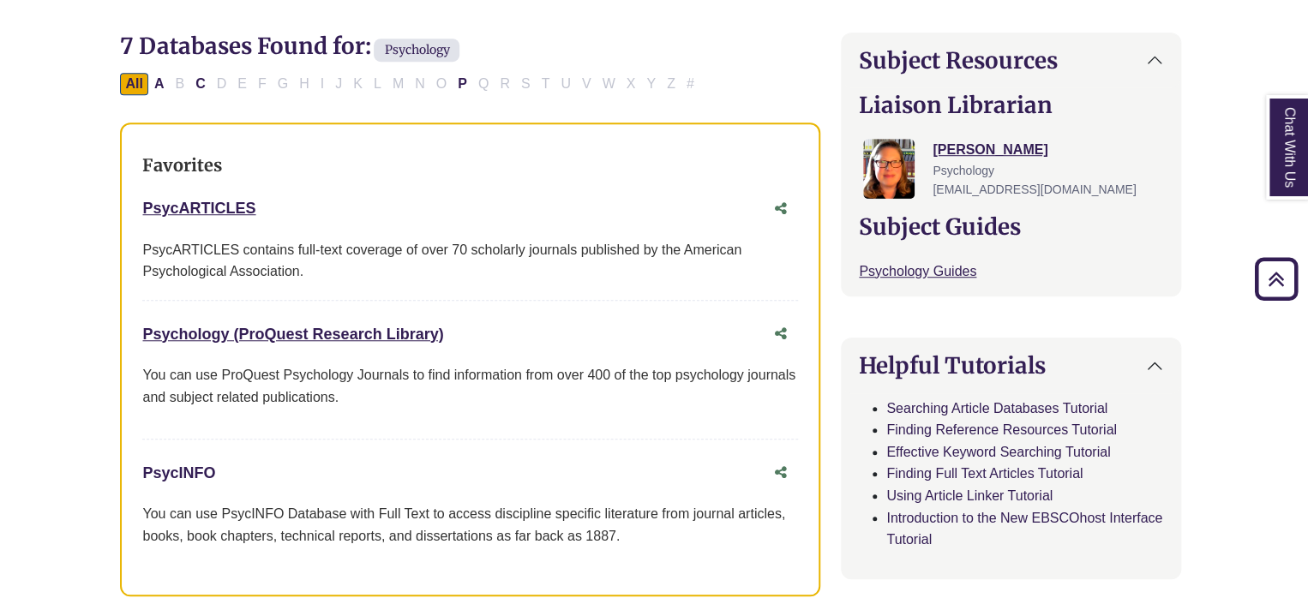
scroll to position [534, 3]
click at [134, 88] on button "All" at bounding box center [133, 85] width 27 height 22
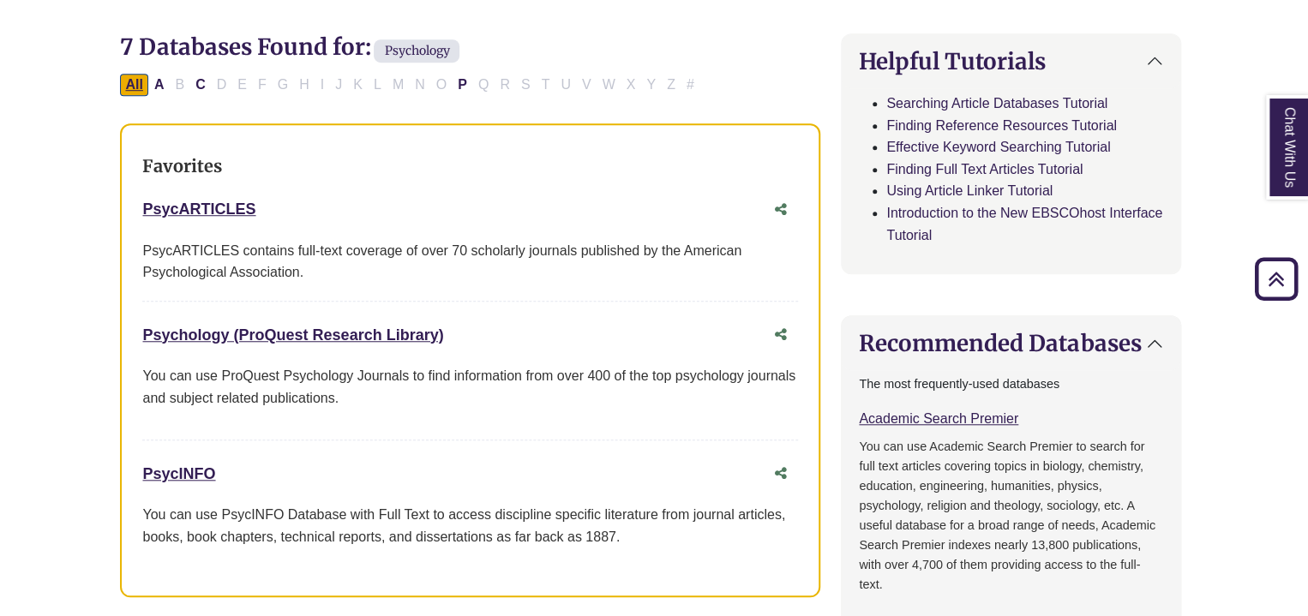
select select "Database Subject Filter"
select select "Database Types Filter"
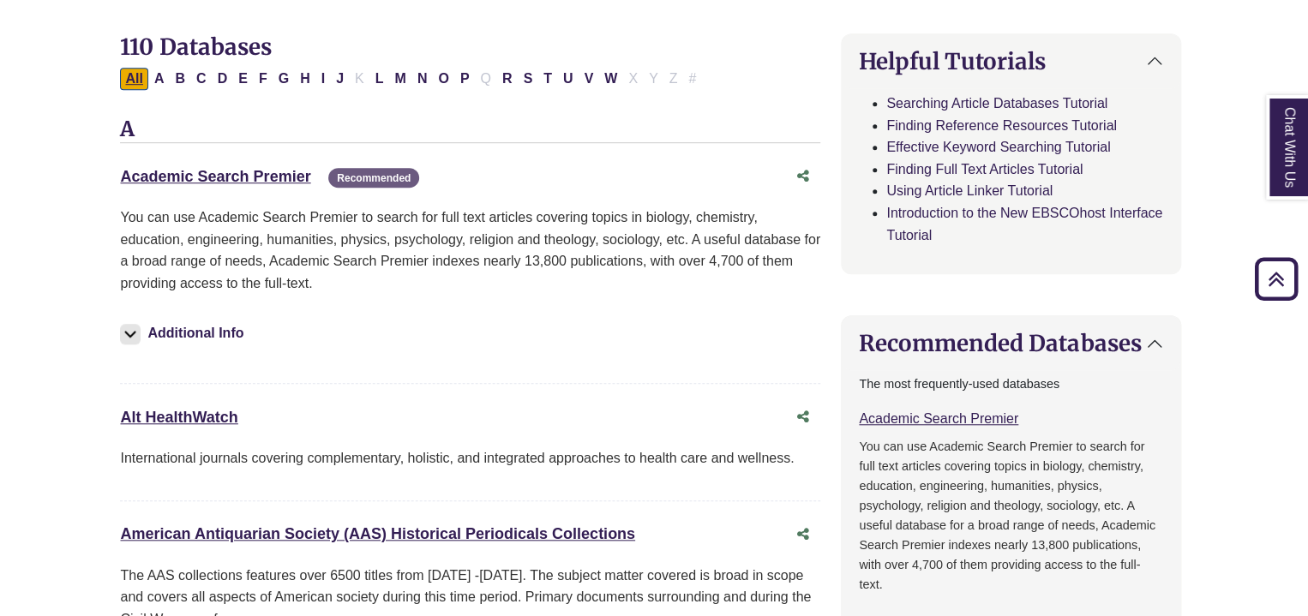
click at [134, 88] on button "All" at bounding box center [133, 79] width 27 height 22
select select "Database Subject Filter"
select select "Database Types Filter"
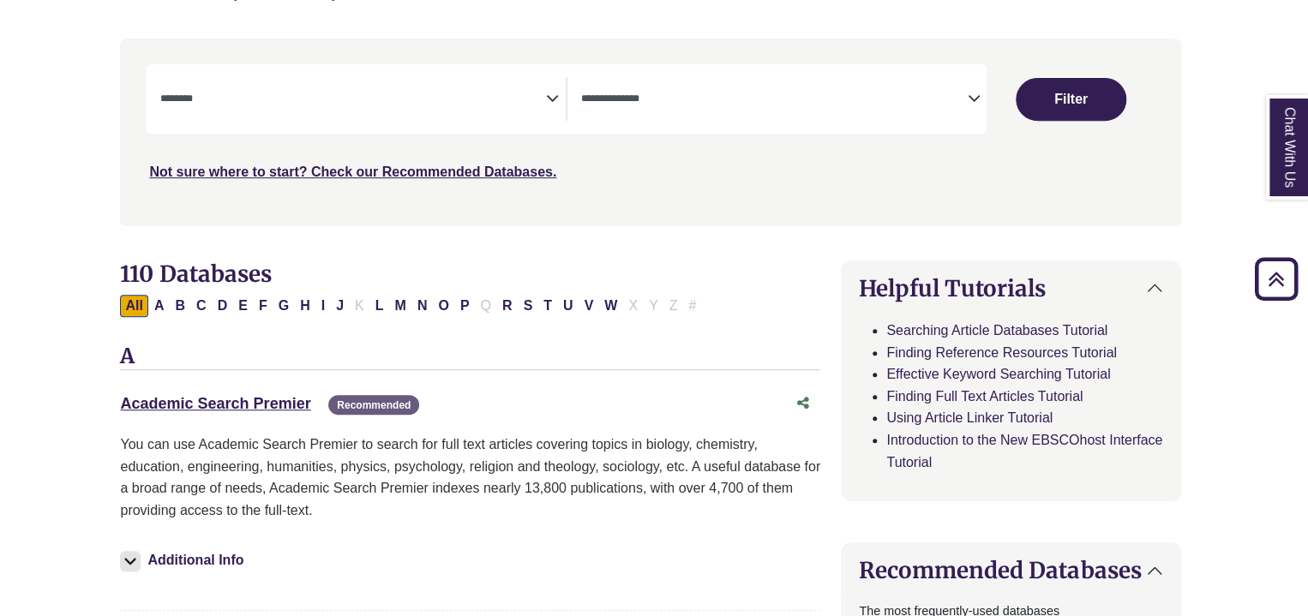
scroll to position [308, 3]
click at [187, 414] on div "Academic Search Premier This link opens in a new window Recommended" at bounding box center [453, 403] width 666 height 25
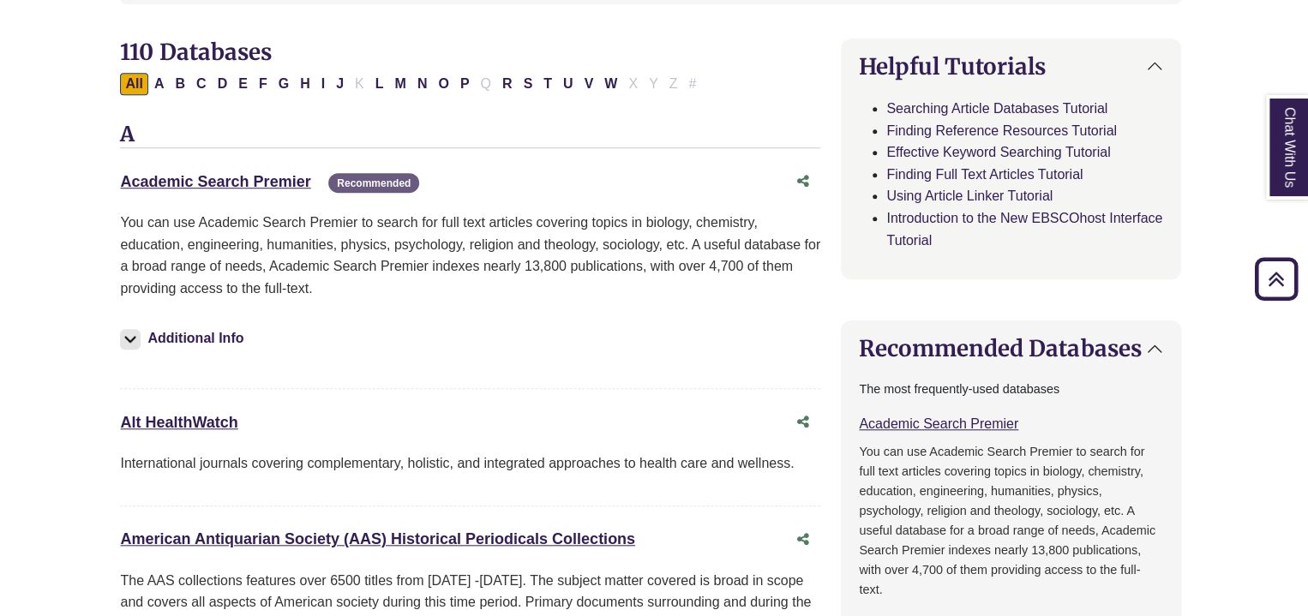
select select "Database Subject Filter"
select select "Database Types Filter"
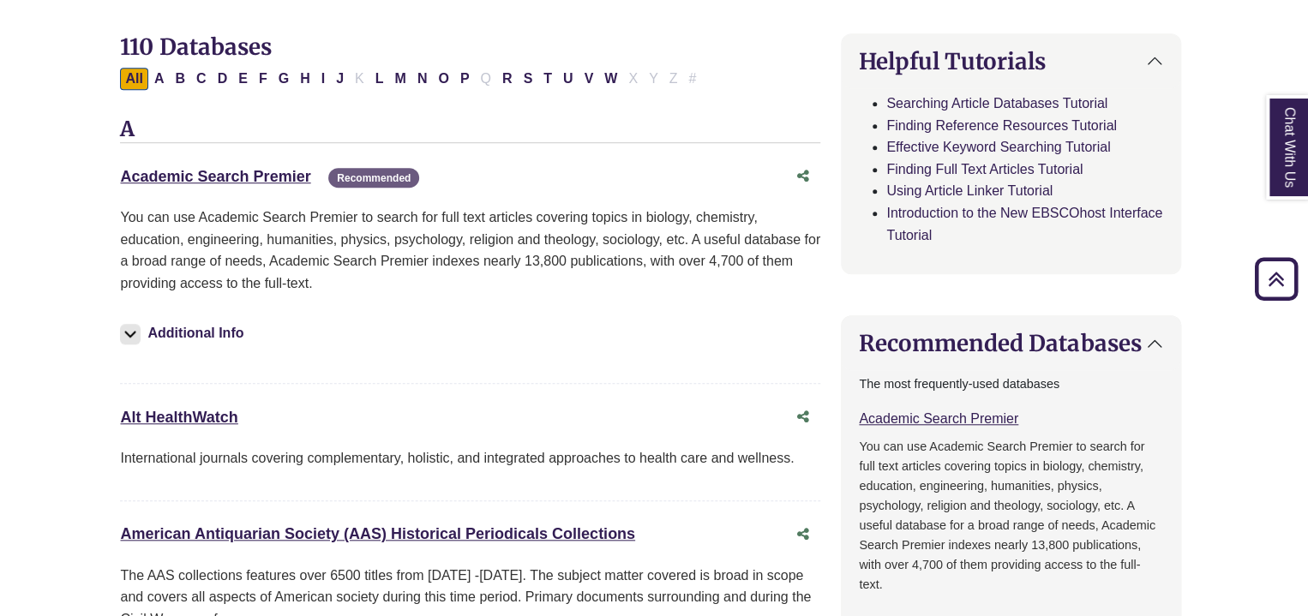
select select "*****"
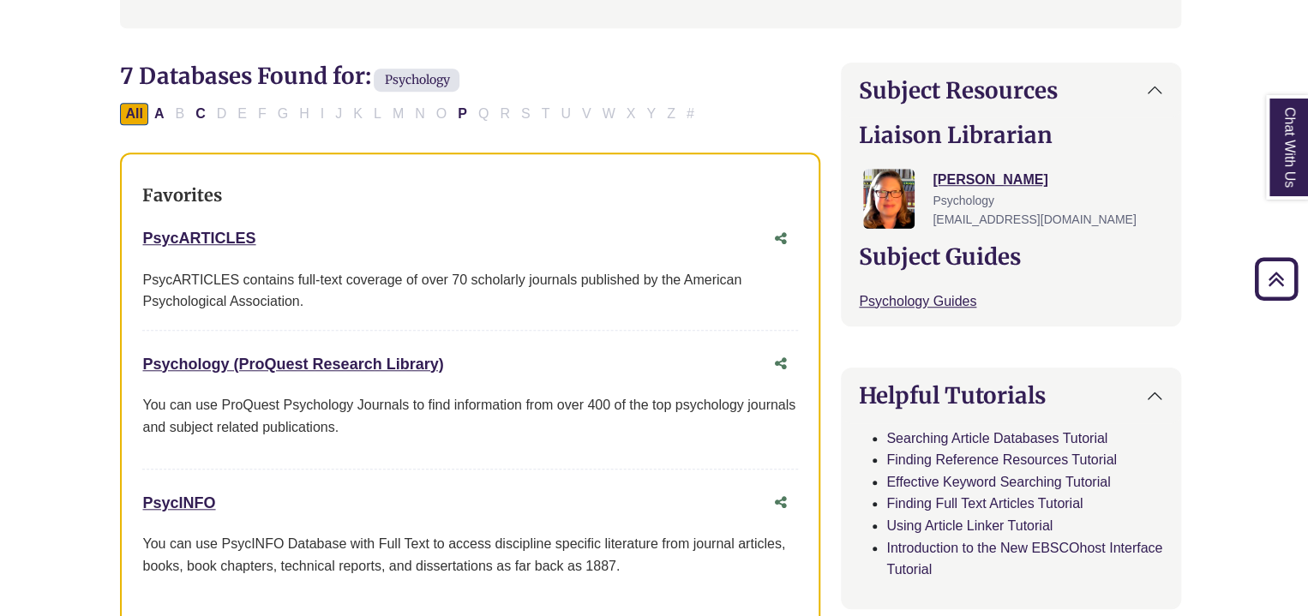
scroll to position [504, 3]
click at [455, 114] on button "P" at bounding box center [463, 115] width 20 height 22
click at [201, 111] on button "C" at bounding box center [200, 115] width 21 height 22
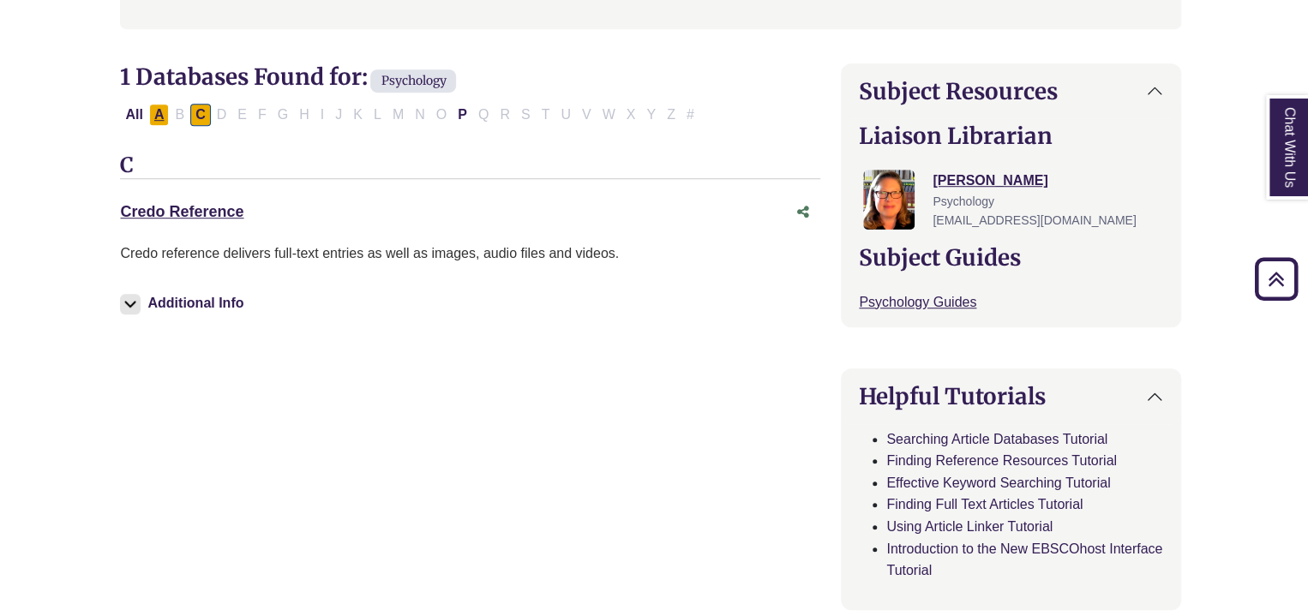
click at [155, 107] on button "A" at bounding box center [159, 115] width 21 height 22
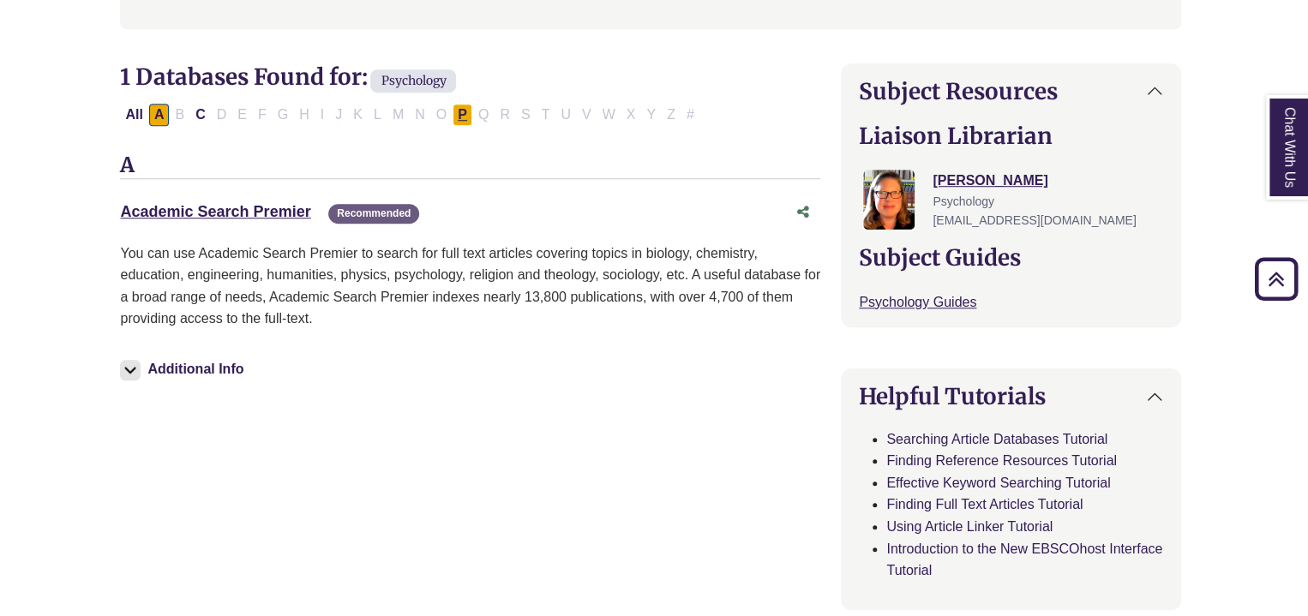
click at [453, 107] on button "P" at bounding box center [463, 115] width 20 height 22
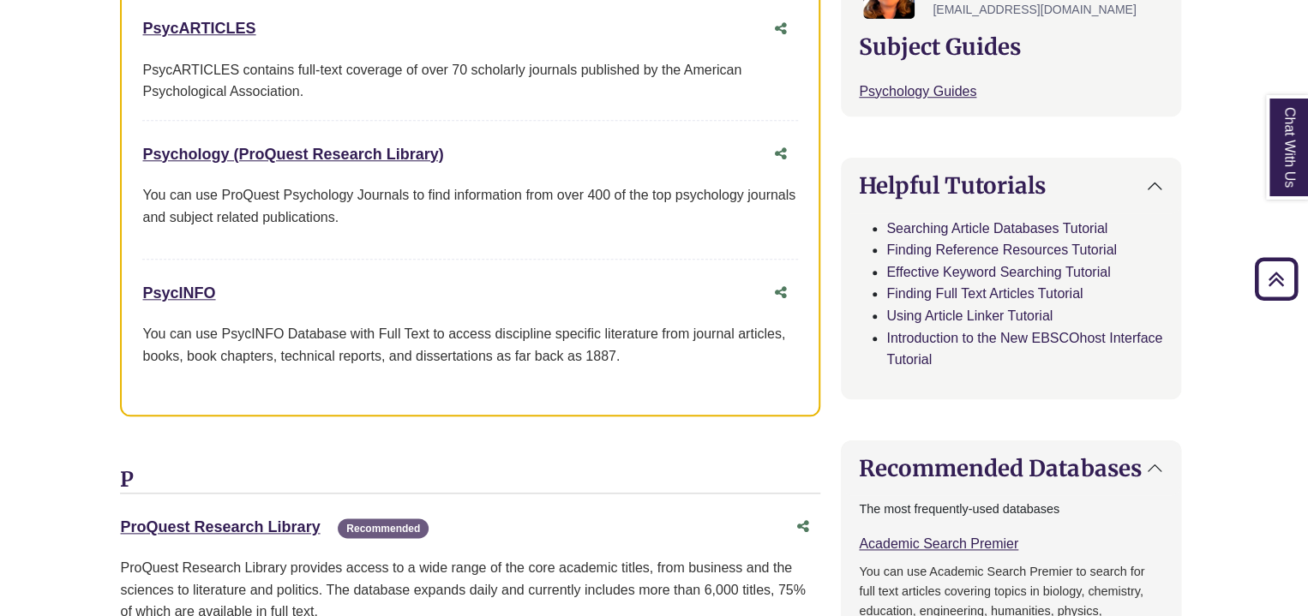
scroll to position [713, 3]
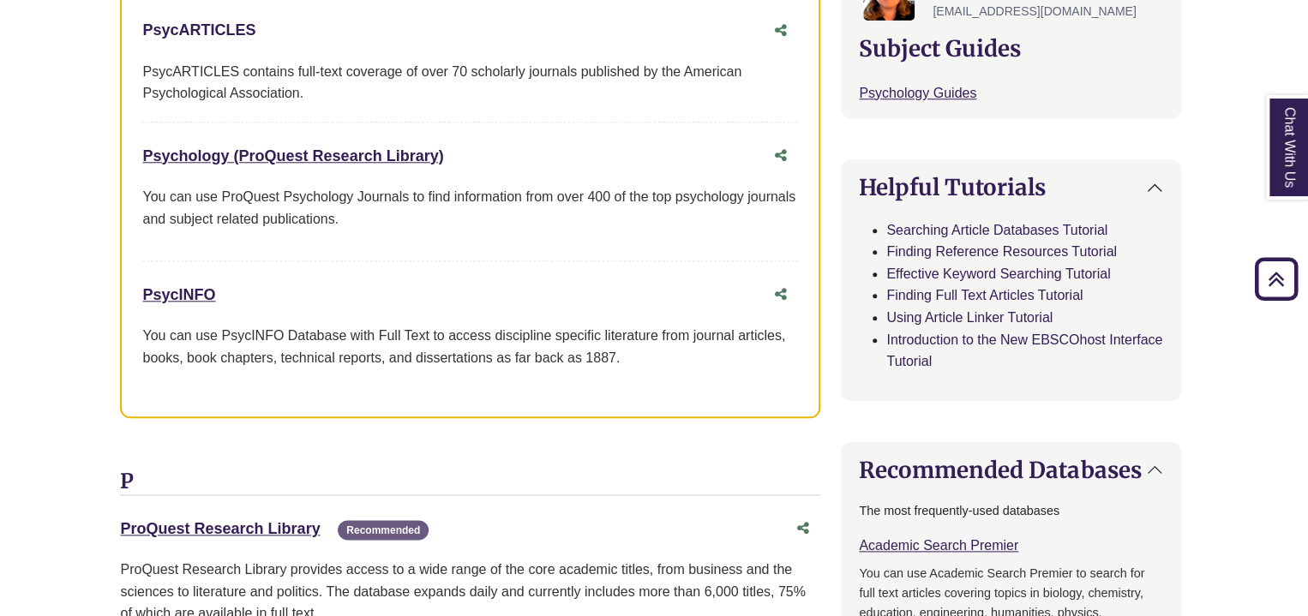
click at [205, 32] on link "PsycARTICLES This link opens in a new window" at bounding box center [198, 29] width 113 height 17
click at [195, 157] on link "Psychology (ProQuest Research Library) This link opens in a new window" at bounding box center [292, 155] width 301 height 17
drag, startPoint x: 141, startPoint y: 149, endPoint x: 473, endPoint y: 155, distance: 332.6
click at [473, 155] on div "Favorites PsycARTICLES This link opens in a new window PsycARTICLES contains fu…" at bounding box center [470, 181] width 700 height 475
copy link "Psychology (ProQuest Research Library)"
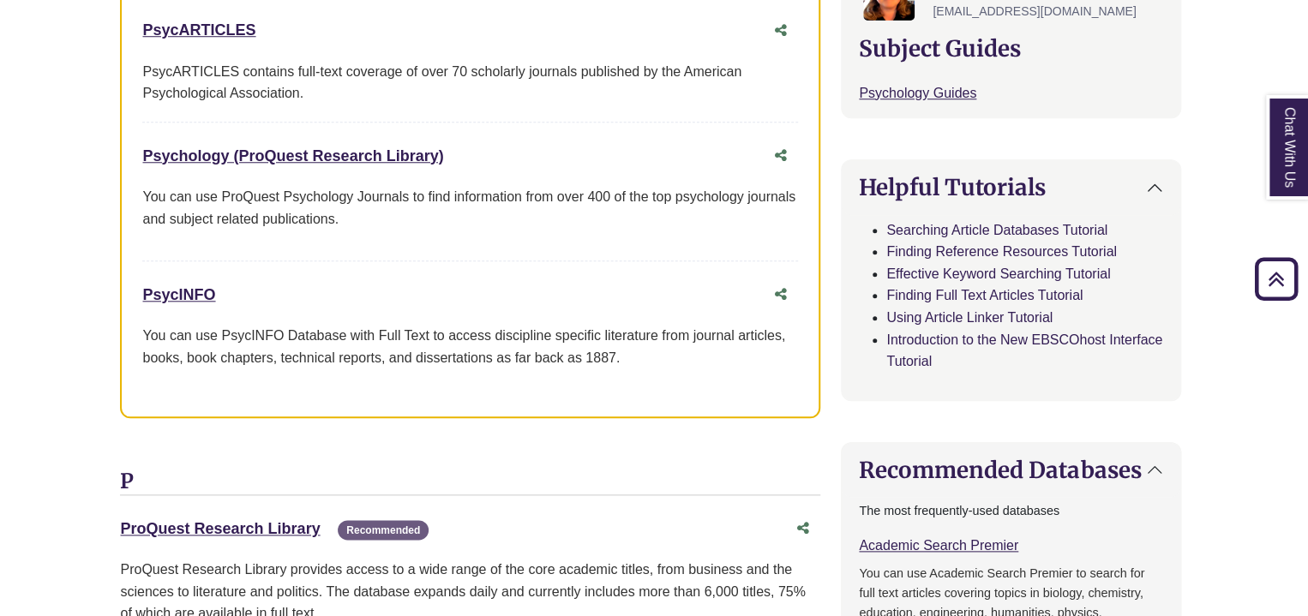
click at [127, 292] on div "Favorites PsycARTICLES This link opens in a new window PsycARTICLES contains fu…" at bounding box center [470, 181] width 700 height 475
drag, startPoint x: 135, startPoint y: 291, endPoint x: 237, endPoint y: 291, distance: 101.1
click at [237, 291] on div "Favorites PsycARTICLES This link opens in a new window PsycARTICLES contains fu…" at bounding box center [470, 181] width 700 height 475
copy link "PsycINFO"
click at [171, 294] on link "PsycINFO This link opens in a new window" at bounding box center [178, 294] width 73 height 17
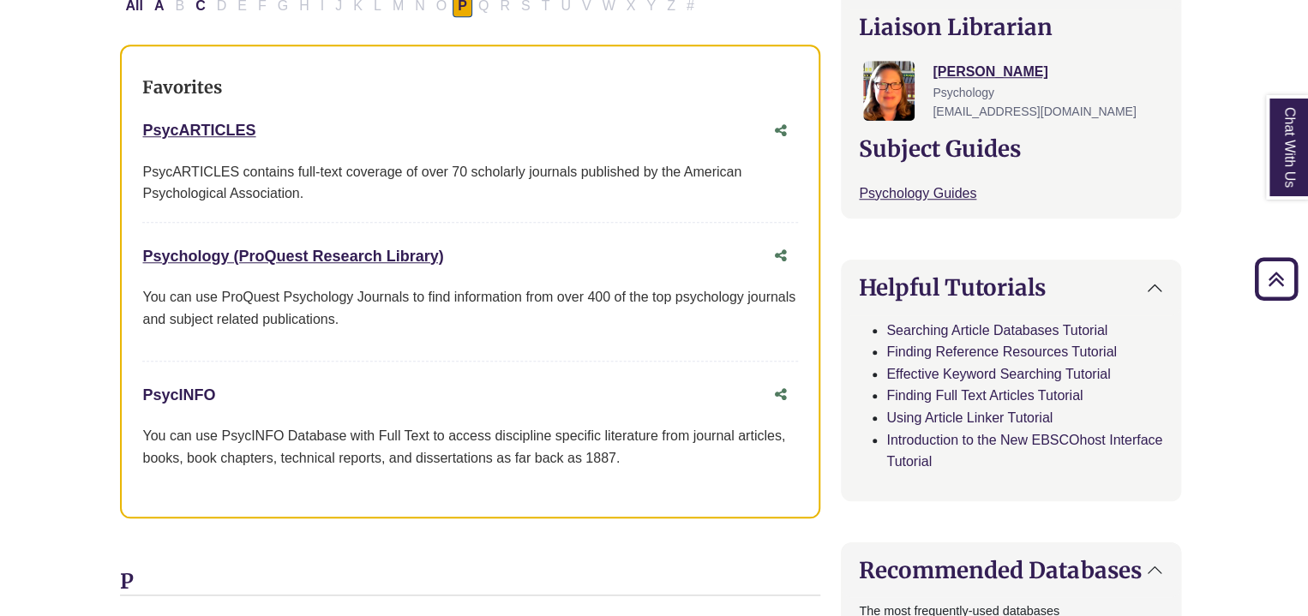
scroll to position [612, 3]
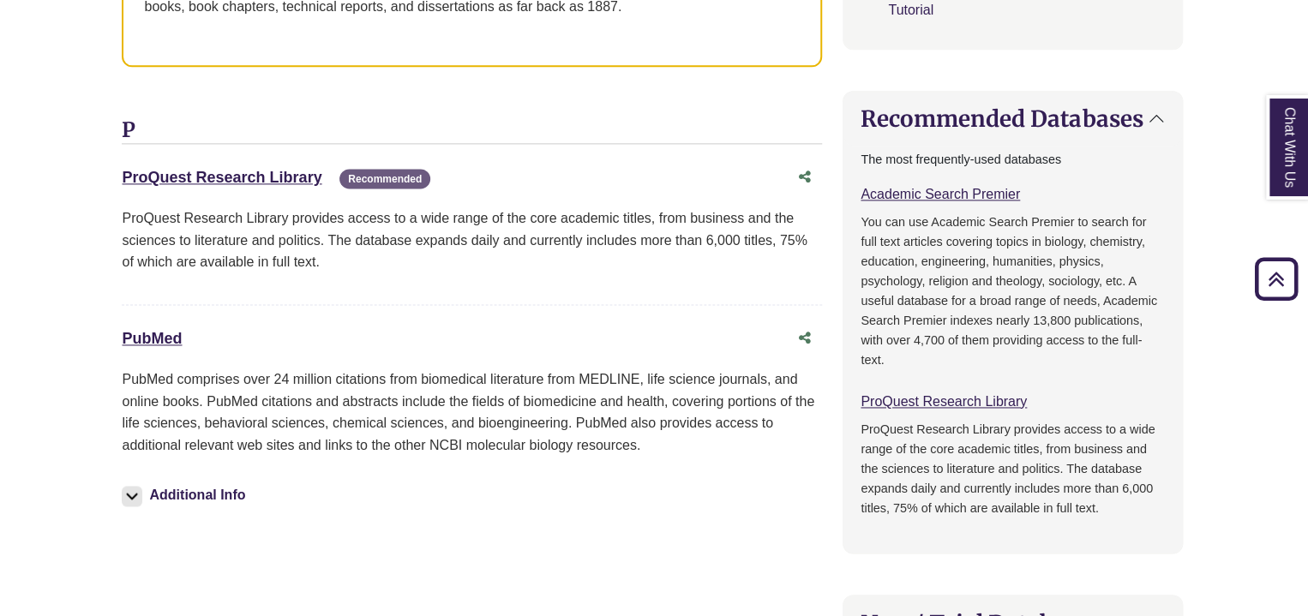
scroll to position [1065, 0]
click at [134, 492] on img at bounding box center [133, 496] width 21 height 21
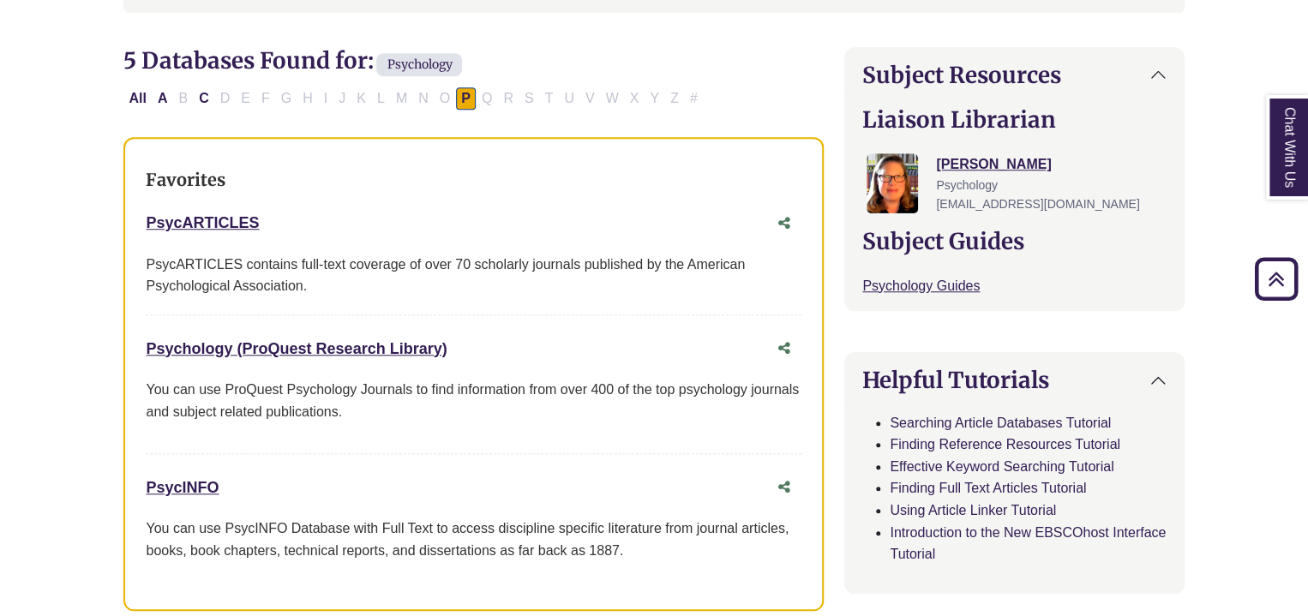
scroll to position [519, 0]
click at [206, 91] on button "C" at bounding box center [204, 99] width 21 height 22
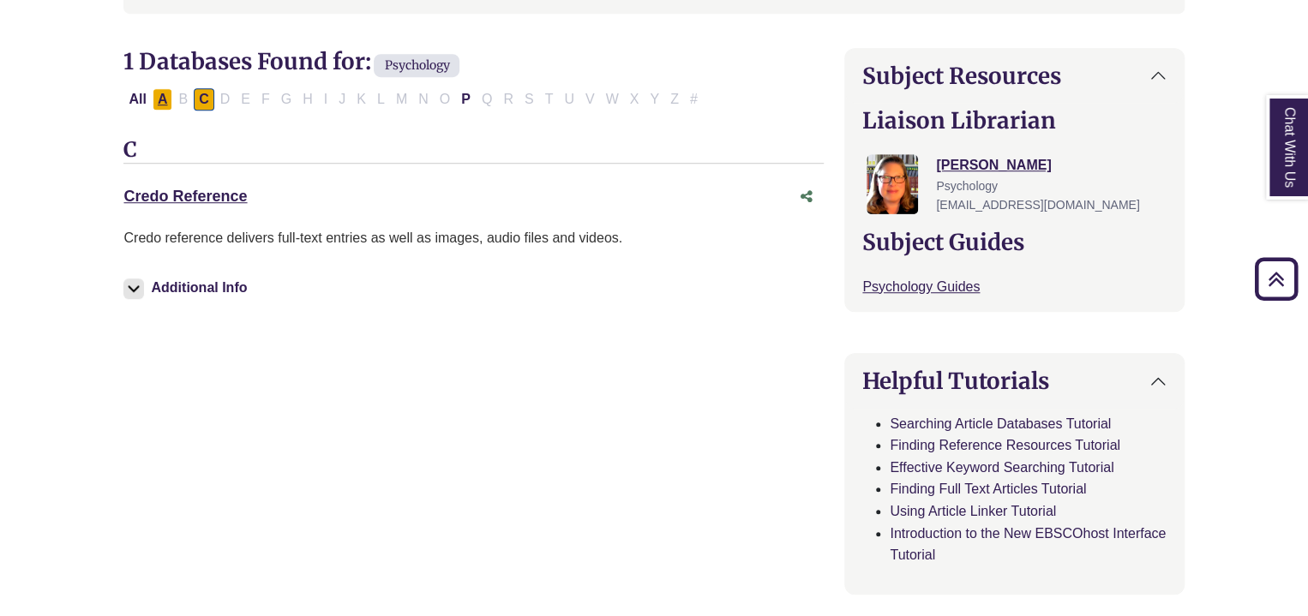
click at [160, 104] on button "A" at bounding box center [163, 99] width 21 height 22
select select "Database Types Filter"
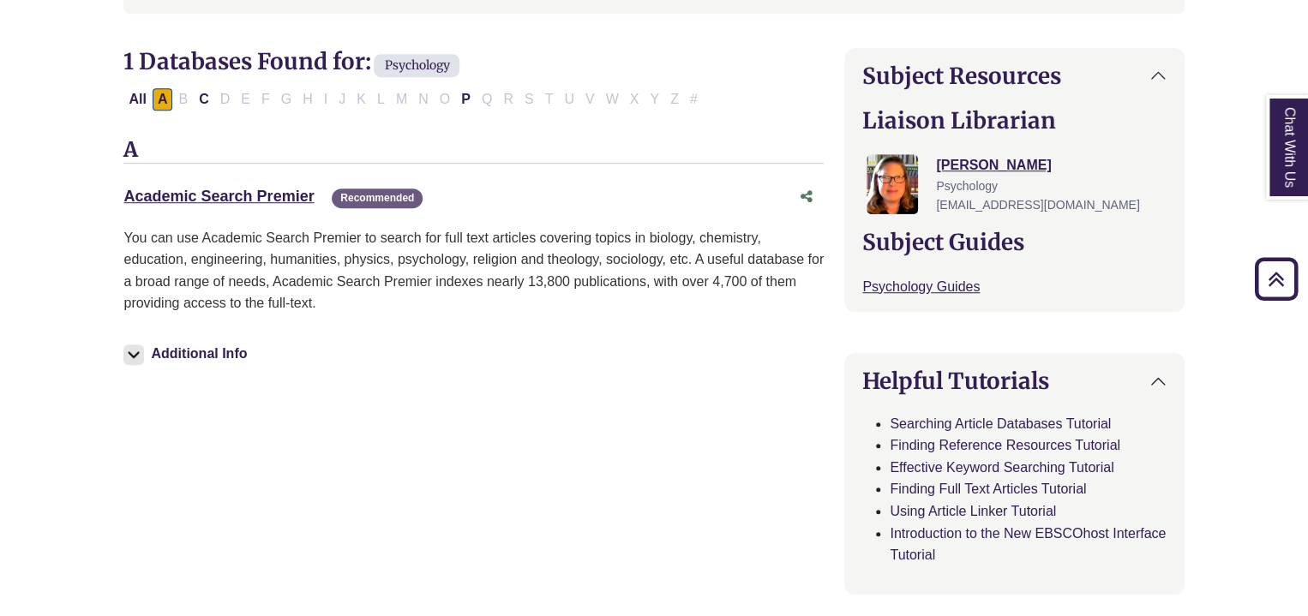
click at [189, 185] on div "Academic Search Premier This link opens in a new window Recommended" at bounding box center [456, 196] width 666 height 25
click at [202, 205] on div "Academic Search Premier This link opens in a new window Recommended" at bounding box center [456, 196] width 666 height 25
click at [208, 194] on link "Academic Search Premier This link opens in a new window" at bounding box center [218, 196] width 190 height 17
drag, startPoint x: 121, startPoint y: 191, endPoint x: 323, endPoint y: 180, distance: 202.6
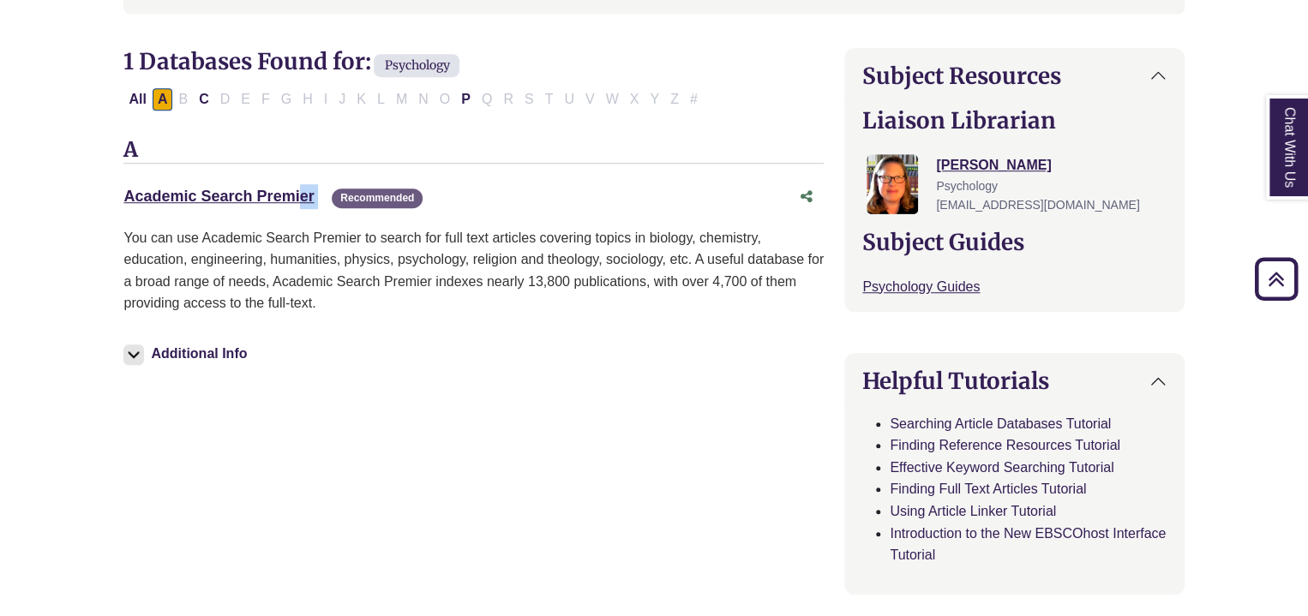
copy div "Academic Search Premier This link opens in a new window"
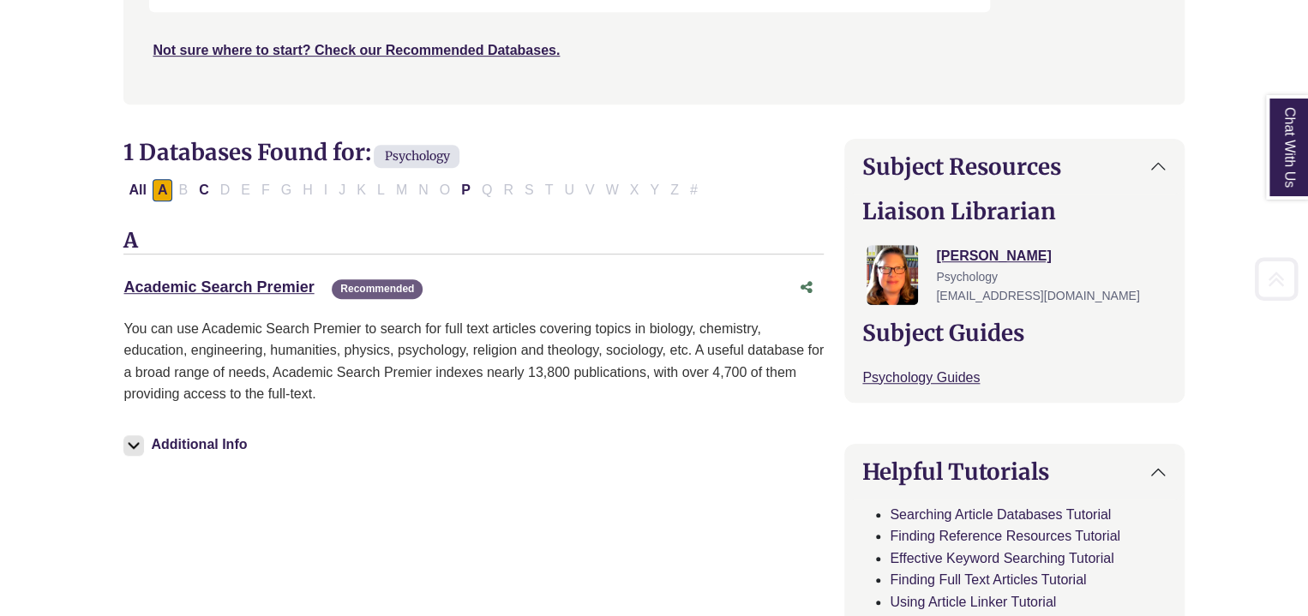
scroll to position [473, 0]
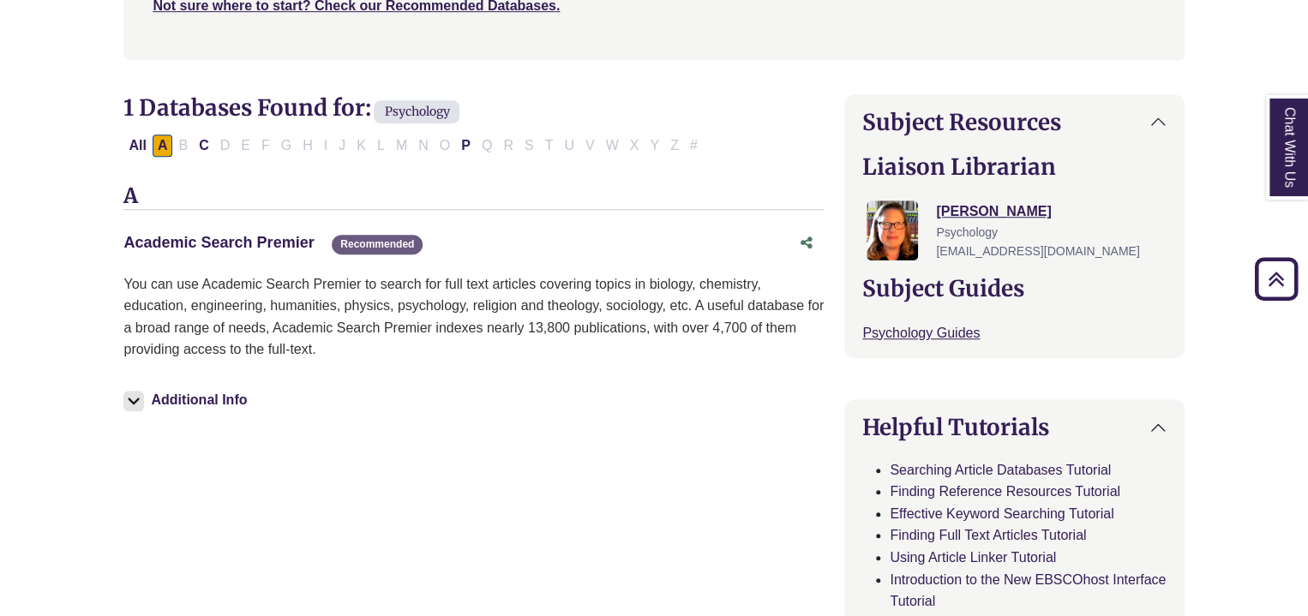
click at [161, 241] on link "Academic Search Premier This link opens in a new window" at bounding box center [218, 242] width 190 height 17
click at [205, 237] on link "Academic Search Premier This link opens in a new window" at bounding box center [218, 242] width 190 height 17
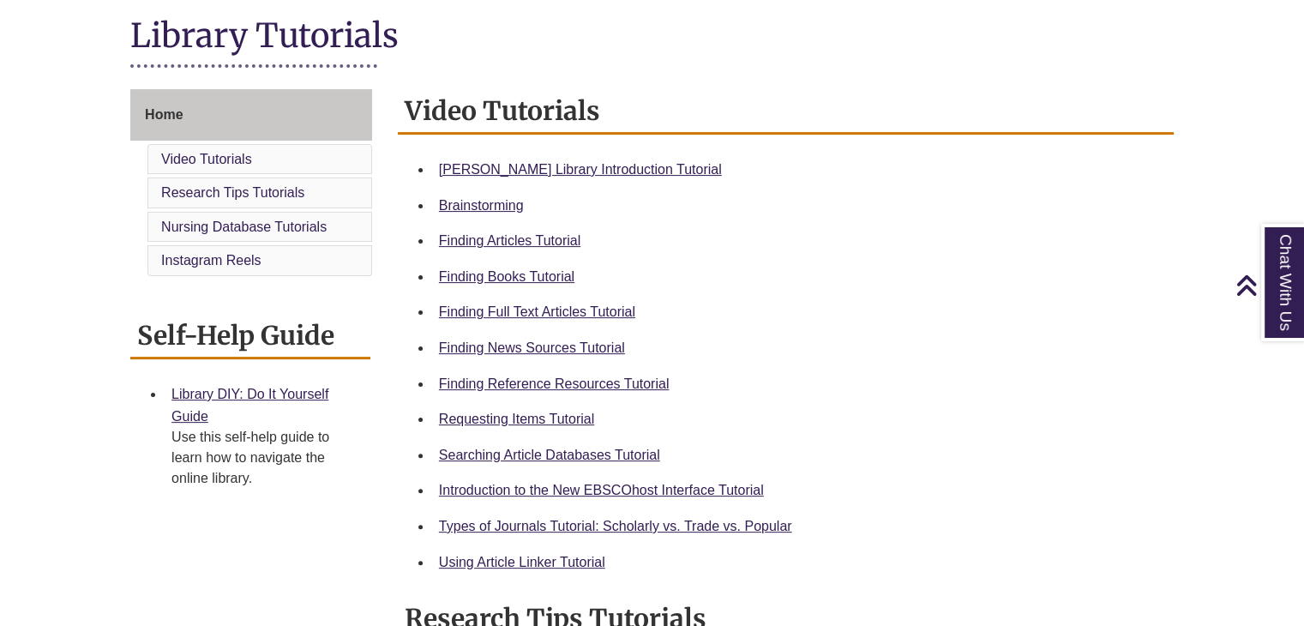
scroll to position [394, 0]
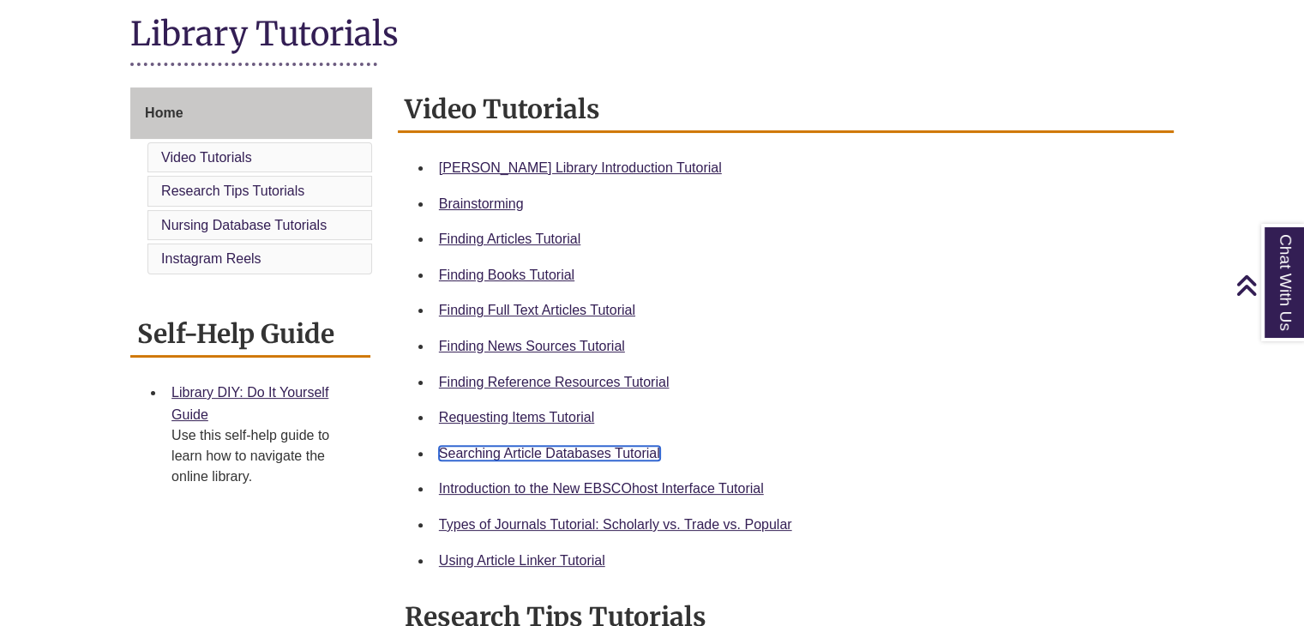
click at [519, 458] on link "Searching Article Databases Tutorial" at bounding box center [549, 453] width 221 height 15
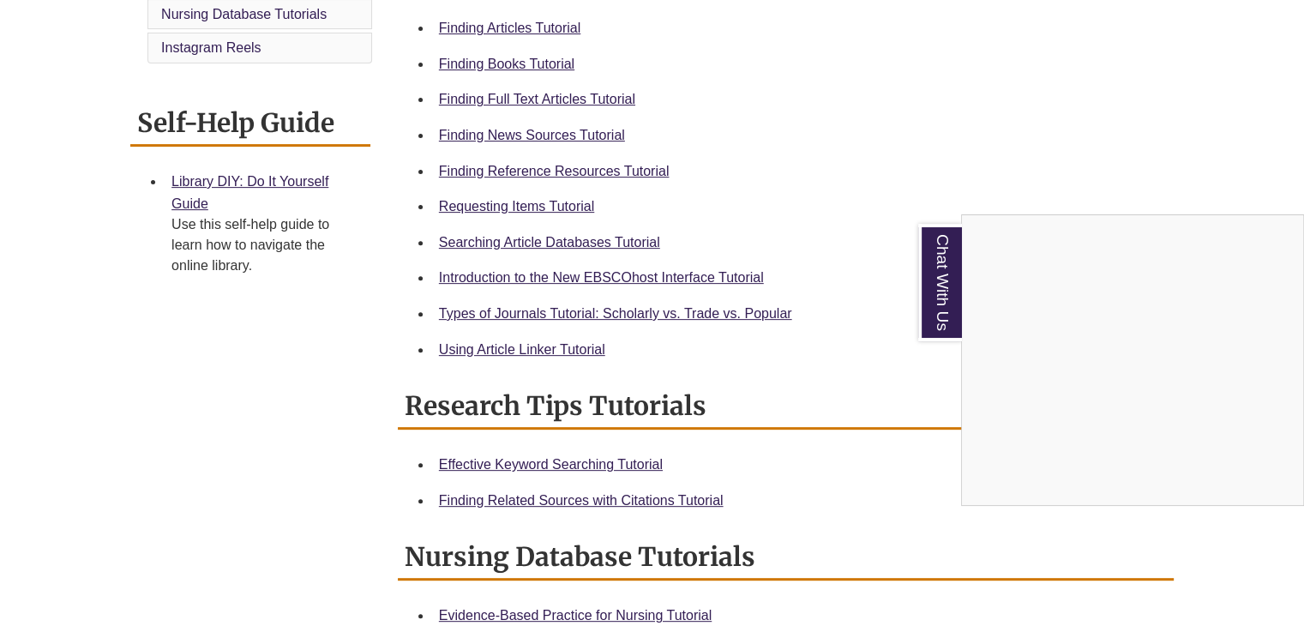
scroll to position [602, 0]
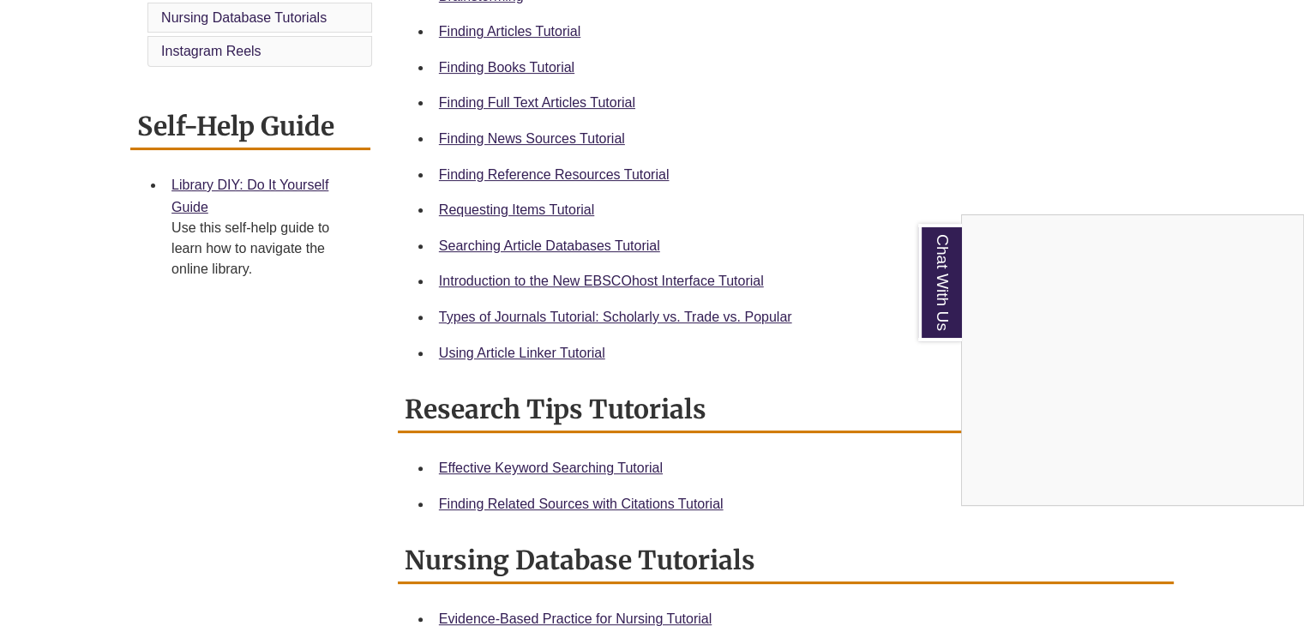
click at [546, 100] on div "Chat With Us" at bounding box center [652, 313] width 1304 height 626
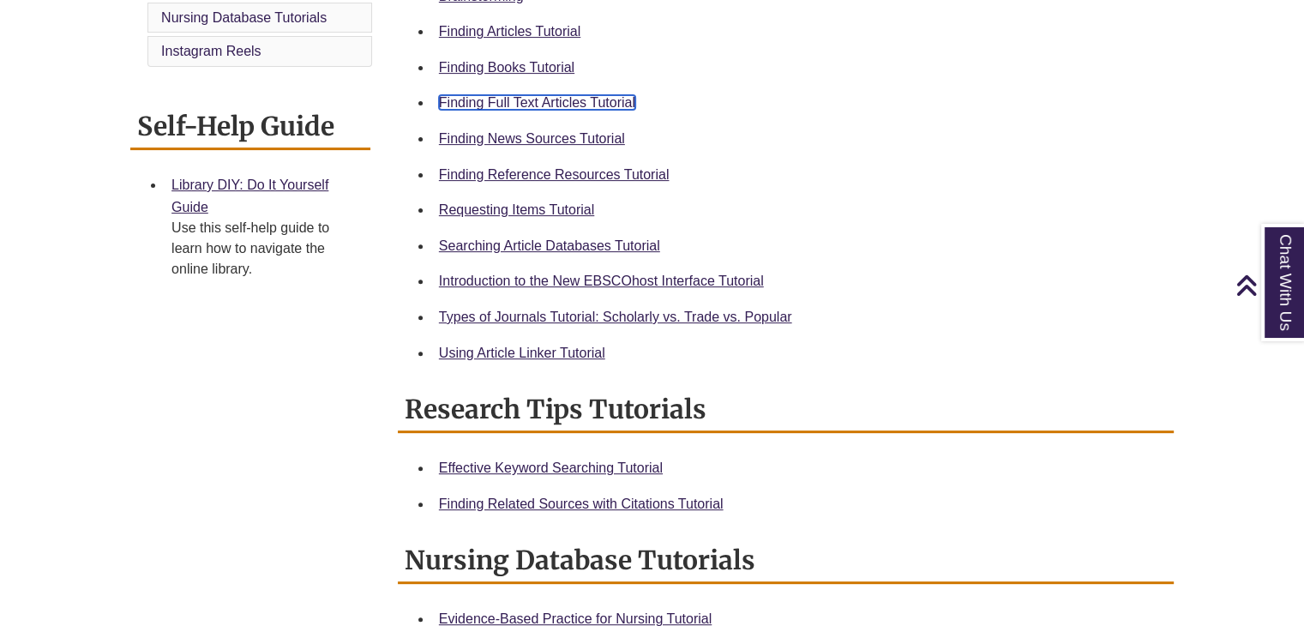
click at [489, 101] on link "Finding Full Text Articles Tutorial" at bounding box center [537, 102] width 196 height 15
